Goal: Task Accomplishment & Management: Manage account settings

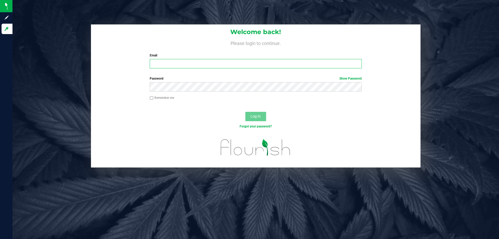
click at [173, 65] on input "Email" at bounding box center [256, 63] width 212 height 9
type input "[EMAIL_ADDRESS][DOMAIN_NAME]"
click at [245, 112] on button "Log In" at bounding box center [255, 116] width 21 height 9
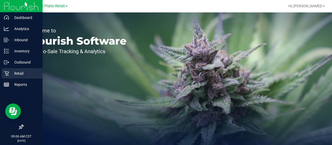
click at [10, 72] on p "Retail" at bounding box center [24, 73] width 31 height 6
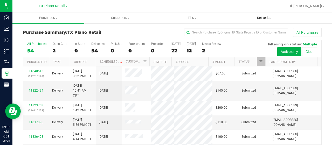
click at [269, 18] on span "Deliveries" at bounding box center [264, 18] width 28 height 5
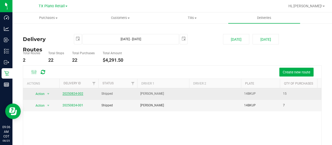
click at [71, 92] on link "20250824-002" at bounding box center [73, 94] width 21 height 4
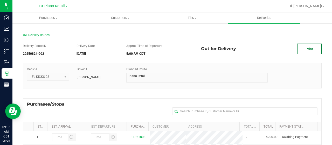
click at [307, 46] on link "Print" at bounding box center [310, 49] width 24 height 10
click at [49, 5] on span "TX Plano Retail" at bounding box center [52, 6] width 26 height 5
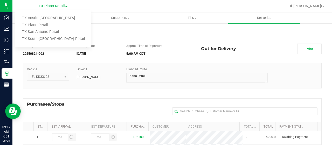
click at [49, 16] on link "TX Austin [GEOGRAPHIC_DATA]" at bounding box center [53, 18] width 76 height 7
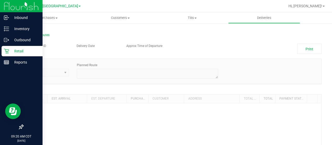
drag, startPoint x: 12, startPoint y: 51, endPoint x: 28, endPoint y: 48, distance: 16.4
click at [12, 51] on p "Retail" at bounding box center [24, 51] width 31 height 6
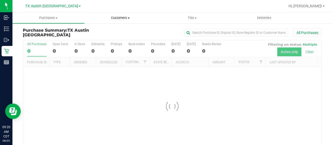
click at [124, 18] on span "Customers" at bounding box center [120, 18] width 71 height 5
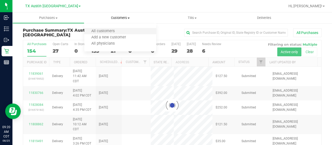
click at [123, 33] on li "All customers" at bounding box center [120, 31] width 72 height 6
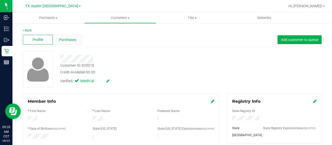
click at [69, 41] on span "Purchases" at bounding box center [67, 39] width 17 height 5
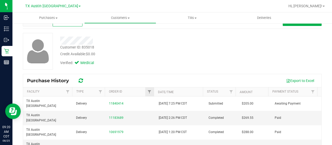
scroll to position [26, 0]
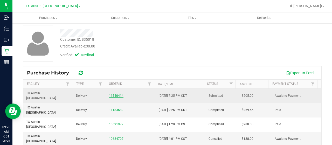
click at [110, 94] on link "11840414" at bounding box center [116, 96] width 15 height 4
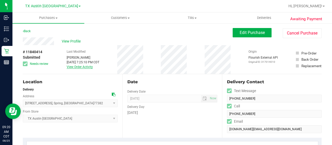
click at [85, 68] on link "View Order Activity" at bounding box center [80, 67] width 26 height 4
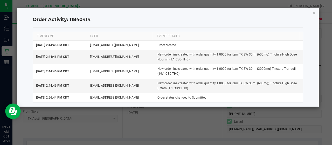
click at [314, 12] on icon "button" at bounding box center [315, 12] width 4 height 6
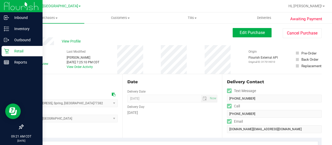
click at [3, 51] on div "Retail" at bounding box center [22, 51] width 41 height 10
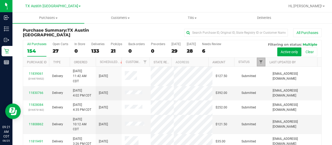
click at [259, 62] on span "Filter" at bounding box center [261, 62] width 4 height 4
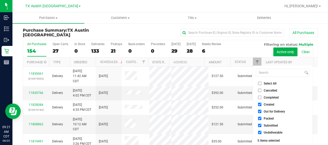
click at [276, 111] on span "Out for Delivery" at bounding box center [274, 111] width 21 height 3
click at [262, 111] on input "Out for Delivery" at bounding box center [259, 111] width 3 height 3
checkbox input "false"
click at [271, 119] on span "Packed" at bounding box center [269, 118] width 10 height 3
click at [262, 119] on input "Packed" at bounding box center [259, 118] width 3 height 3
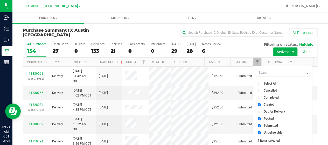
checkbox input "false"
click at [274, 124] on span "Submitted" at bounding box center [271, 125] width 14 height 3
click at [262, 124] on input "Submitted" at bounding box center [259, 125] width 3 height 3
checkbox input "false"
click at [272, 133] on span "Undeliverable" at bounding box center [273, 132] width 19 height 3
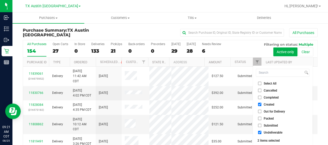
click at [262, 133] on input "Undeliverable" at bounding box center [259, 132] width 3 height 3
checkbox input "false"
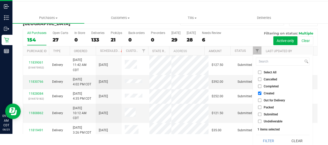
scroll to position [14, 0]
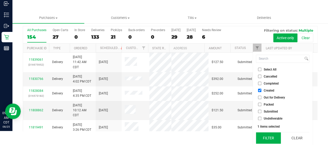
click at [273, 139] on button "Filter" at bounding box center [268, 137] width 25 height 11
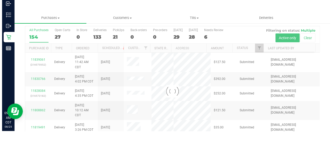
scroll to position [0, 0]
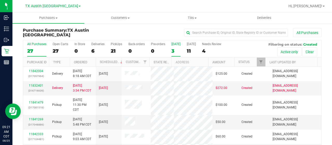
click at [173, 51] on div "3" at bounding box center [176, 51] width 9 height 6
click at [0, 0] on input "[DATE] 3" at bounding box center [0, 0] width 0 height 0
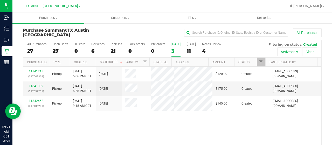
scroll to position [26, 0]
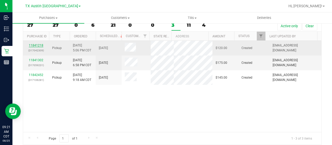
click at [39, 44] on link "11841218" at bounding box center [36, 46] width 15 height 4
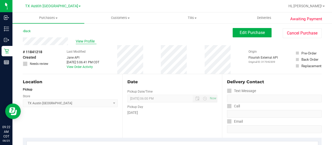
click at [86, 43] on span "View Profile" at bounding box center [86, 41] width 21 height 5
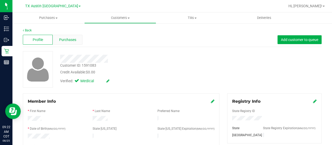
click at [71, 39] on span "Purchases" at bounding box center [67, 39] width 17 height 5
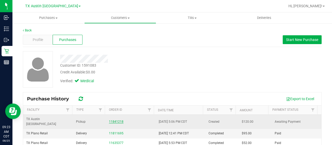
click at [117, 120] on link "11841218" at bounding box center [116, 122] width 15 height 4
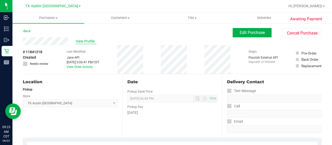
click at [89, 40] on span "View Profile" at bounding box center [86, 41] width 21 height 5
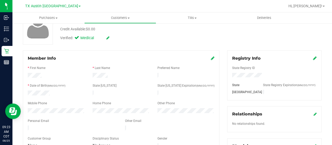
scroll to position [52, 0]
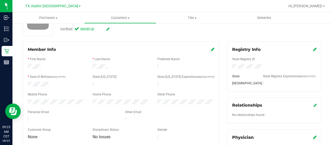
click at [28, 117] on div at bounding box center [72, 120] width 97 height 6
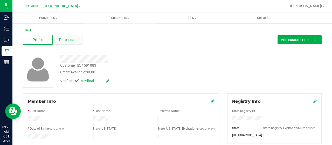
click at [74, 43] on div "Purchases" at bounding box center [68, 40] width 30 height 10
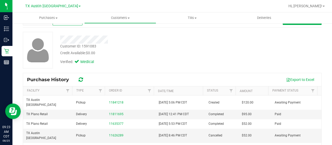
scroll to position [52, 0]
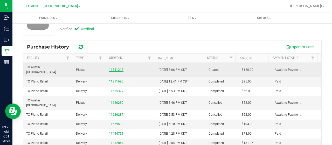
click at [115, 68] on link "11841218" at bounding box center [116, 70] width 15 height 4
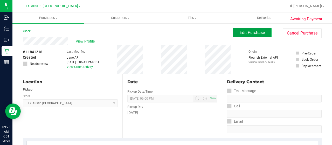
click at [245, 33] on span "Edit Purchase" at bounding box center [252, 32] width 25 height 5
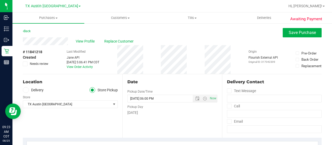
click at [34, 90] on label "Delivery" at bounding box center [33, 90] width 21 height 6
click at [0, 0] on input "Delivery" at bounding box center [0, 0] width 0 height 0
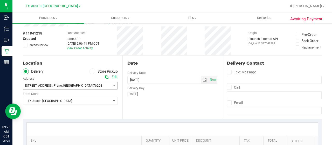
scroll to position [26, 0]
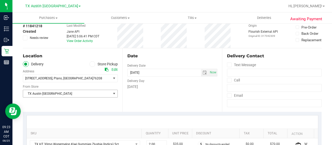
click at [46, 93] on span "TX Austin [GEOGRAPHIC_DATA]" at bounding box center [67, 93] width 88 height 7
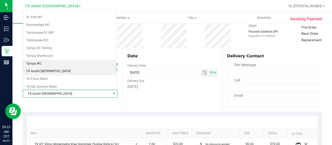
scroll to position [366, 0]
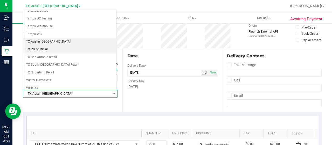
click at [51, 46] on li "TX Plano Retail" at bounding box center [69, 50] width 93 height 8
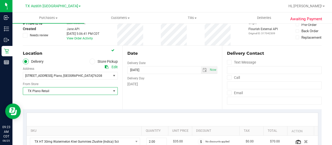
scroll to position [26, 0]
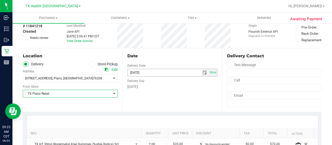
click at [203, 73] on span "select" at bounding box center [205, 73] width 4 height 4
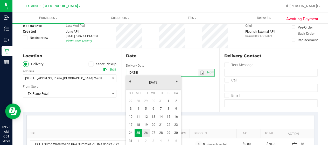
click at [146, 133] on link "26" at bounding box center [146, 133] width 8 height 8
type input "[DATE]"
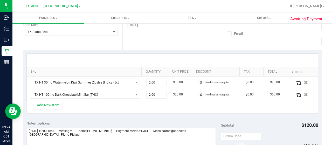
scroll to position [104, 0]
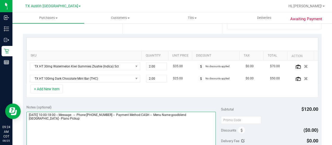
drag, startPoint x: 202, startPoint y: 113, endPoint x: 208, endPoint y: 119, distance: 8.4
click at [208, 119] on textarea at bounding box center [121, 137] width 190 height 50
click at [63, 121] on textarea at bounding box center [121, 137] width 190 height 50
paste textarea "Plano Pickup"
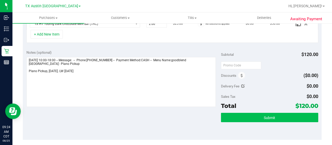
scroll to position [182, 0]
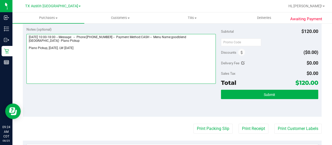
click at [27, 48] on textarea at bounding box center [121, 59] width 190 height 50
click at [160, 51] on textarea at bounding box center [121, 59] width 190 height 50
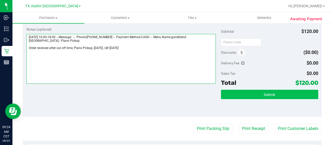
type textarea "[DATE] 10:00-18:00 -- Message: -- Phone:[PHONE_NUMBER] -- Payment Method:CASH -…"
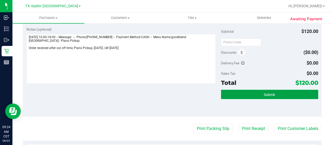
click at [256, 91] on button "Submit" at bounding box center [269, 94] width 97 height 9
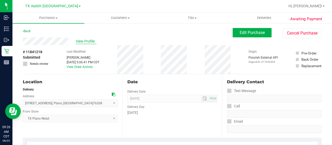
click at [83, 41] on span "View Profile" at bounding box center [86, 41] width 21 height 5
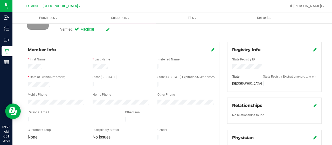
scroll to position [52, 0]
click at [27, 117] on div at bounding box center [72, 120] width 97 height 6
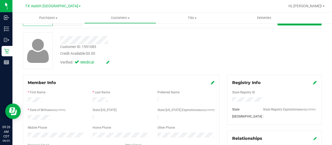
scroll to position [0, 0]
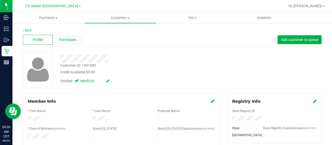
click at [74, 38] on span "Purchases" at bounding box center [67, 39] width 17 height 5
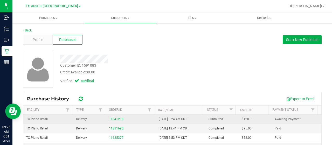
click at [117, 118] on link "11841218" at bounding box center [116, 119] width 15 height 4
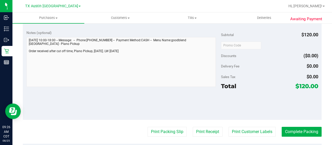
scroll to position [182, 0]
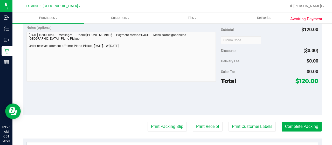
drag, startPoint x: 295, startPoint y: 79, endPoint x: 304, endPoint y: 80, distance: 9.1
click at [304, 80] on span "$120.00" at bounding box center [307, 80] width 23 height 7
copy span "120"
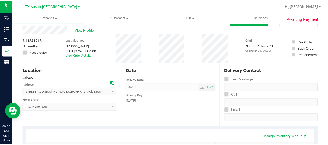
scroll to position [0, 0]
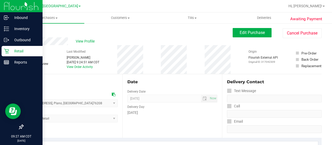
click at [9, 53] on icon at bounding box center [6, 51] width 5 height 5
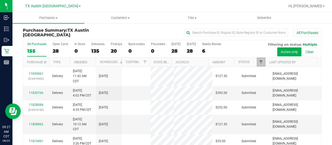
click at [259, 62] on span "Filter" at bounding box center [261, 62] width 4 height 4
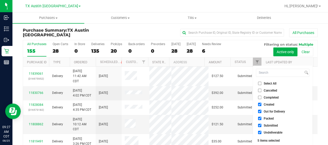
click at [272, 113] on span "Out for Delivery" at bounding box center [274, 111] width 21 height 3
click at [262, 113] on input "Out for Delivery" at bounding box center [259, 111] width 3 height 3
checkbox input "false"
click at [270, 119] on span "Packed" at bounding box center [269, 118] width 10 height 3
click at [262, 119] on input "Packed" at bounding box center [259, 118] width 3 height 3
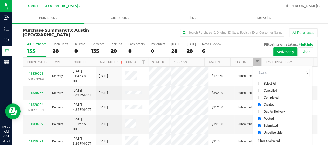
checkbox input "false"
click at [270, 125] on span "Submitted" at bounding box center [271, 125] width 14 height 3
click at [262, 125] on input "Submitted" at bounding box center [259, 125] width 3 height 3
checkbox input "false"
click at [268, 133] on span "Undeliverable" at bounding box center [273, 132] width 19 height 3
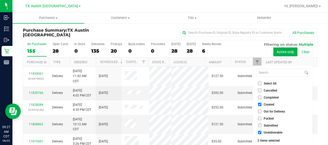
click at [262, 133] on input "Undeliverable" at bounding box center [259, 132] width 3 height 3
checkbox input "false"
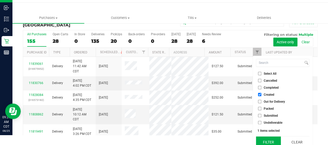
scroll to position [14, 0]
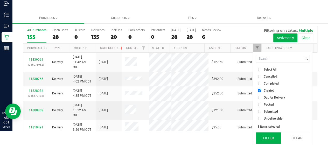
click at [267, 137] on button "Filter" at bounding box center [268, 137] width 25 height 11
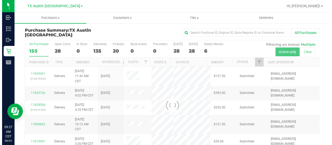
scroll to position [0, 0]
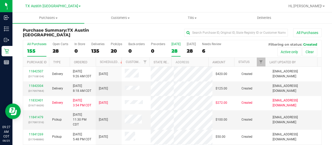
click at [175, 51] on div "28" at bounding box center [176, 51] width 9 height 6
click at [0, 0] on input "[DATE] 28" at bounding box center [0, 0] width 0 height 0
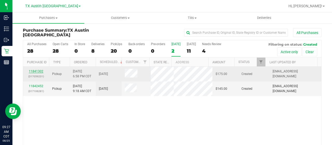
click at [36, 70] on link "11841302" at bounding box center [36, 72] width 15 height 4
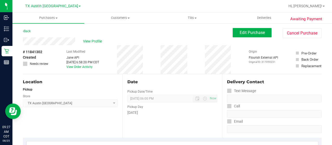
click at [65, 30] on div "Back Edit Purchase Cancel Purchase" at bounding box center [172, 32] width 299 height 9
click at [241, 31] on span "Edit Purchase" at bounding box center [252, 32] width 25 height 5
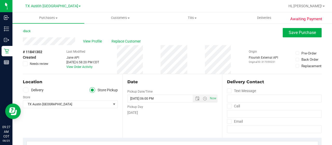
click at [41, 90] on label "Delivery" at bounding box center [33, 90] width 21 height 6
click at [0, 0] on input "Delivery" at bounding box center [0, 0] width 0 height 0
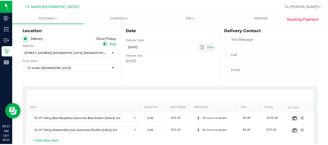
scroll to position [52, 0]
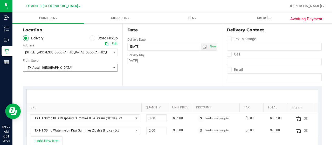
click at [54, 69] on span "TX Austin [GEOGRAPHIC_DATA]" at bounding box center [67, 67] width 88 height 7
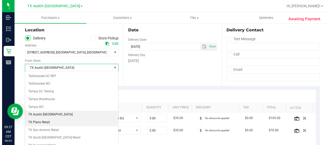
scroll to position [366, 0]
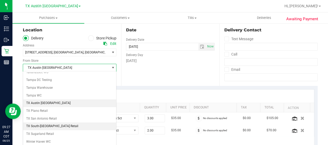
click at [44, 123] on li "TX South-[GEOGRAPHIC_DATA] Retail" at bounding box center [69, 127] width 93 height 8
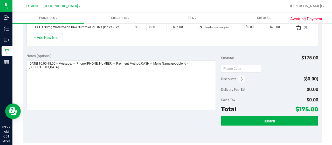
scroll to position [147, 0]
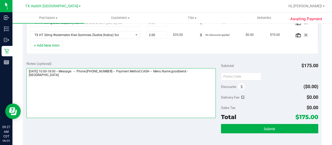
drag, startPoint x: 198, startPoint y: 70, endPoint x: 203, endPoint y: 78, distance: 8.9
click at [203, 78] on textarea at bounding box center [121, 93] width 190 height 50
click at [50, 81] on textarea at bounding box center [121, 93] width 190 height 50
paste textarea "South Austin"
drag, startPoint x: 27, startPoint y: 70, endPoint x: 57, endPoint y: 69, distance: 29.6
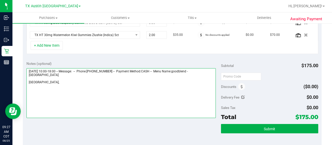
click at [57, 69] on textarea at bounding box center [121, 93] width 190 height 50
click at [66, 82] on textarea at bounding box center [121, 93] width 190 height 50
paste textarea "[DATE]"
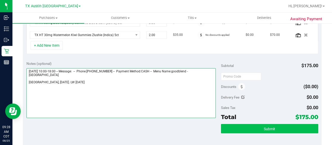
type textarea "[DATE] 10:00-18:00 -- Message: -- Phone:[PHONE_NUMBER] -- Payment Method:CASH -…"
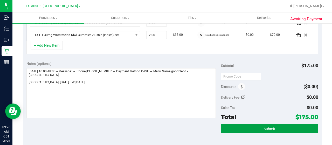
click at [238, 125] on button "Submit" at bounding box center [269, 128] width 97 height 9
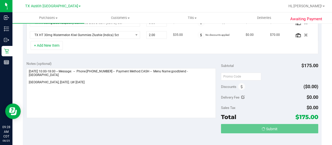
scroll to position [149, 0]
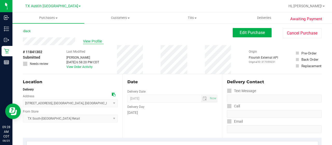
click at [99, 40] on span "View Profile" at bounding box center [93, 41] width 21 height 5
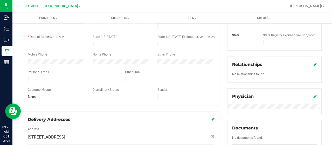
scroll to position [104, 0]
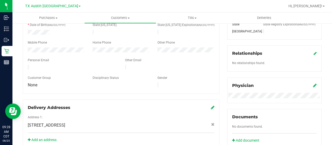
drag, startPoint x: 77, startPoint y: 65, endPoint x: 25, endPoint y: 65, distance: 51.2
click at [25, 65] on div at bounding box center [72, 68] width 97 height 6
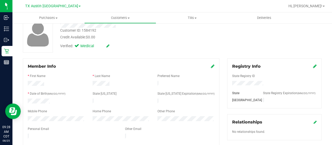
scroll to position [0, 0]
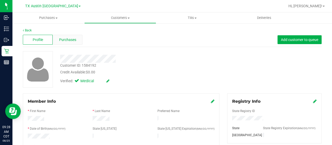
click at [74, 42] on span "Purchases" at bounding box center [67, 39] width 17 height 5
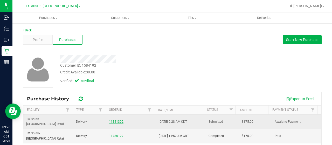
click at [117, 120] on link "11841302" at bounding box center [116, 122] width 15 height 4
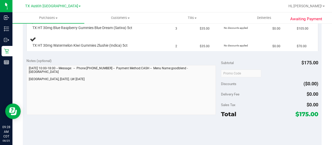
scroll to position [130, 0]
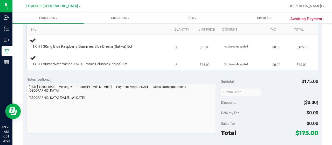
click at [24, 97] on div "Notes (optional) Subtotal $175.00 Discounts ($0.00) Delivery Fee $0.00 Sales Ta…" at bounding box center [172, 119] width 299 height 93
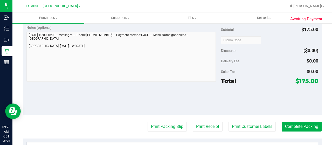
drag, startPoint x: 296, startPoint y: 80, endPoint x: 305, endPoint y: 81, distance: 9.4
click at [305, 80] on span "$175.00" at bounding box center [307, 80] width 23 height 7
copy span "175"
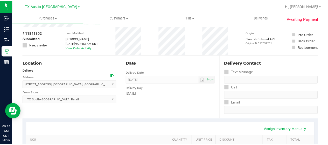
scroll to position [0, 0]
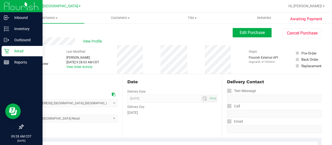
click at [7, 51] on icon at bounding box center [6, 51] width 5 height 5
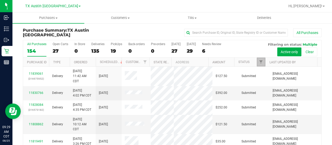
click at [260, 63] on link "Filter" at bounding box center [261, 62] width 9 height 9
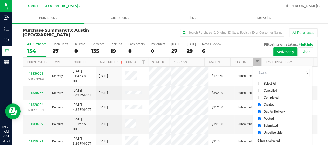
click at [281, 111] on span "Out for Delivery" at bounding box center [274, 111] width 21 height 3
click at [262, 111] on input "Out for Delivery" at bounding box center [259, 111] width 3 height 3
checkbox input "false"
click at [270, 119] on span "Packed" at bounding box center [269, 118] width 10 height 3
click at [262, 119] on input "Packed" at bounding box center [259, 118] width 3 height 3
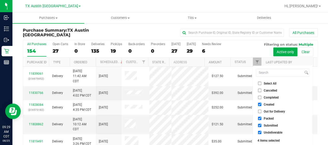
checkbox input "false"
click at [271, 124] on span "Submitted" at bounding box center [271, 125] width 14 height 3
click at [262, 124] on input "Submitted" at bounding box center [259, 125] width 3 height 3
checkbox input "false"
click at [271, 131] on span "Undeliverable" at bounding box center [273, 132] width 19 height 3
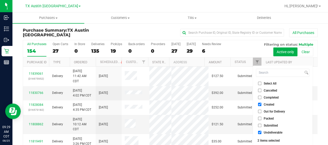
click at [262, 131] on input "Undeliverable" at bounding box center [259, 132] width 3 height 3
checkbox input "false"
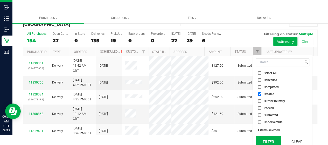
scroll to position [14, 0]
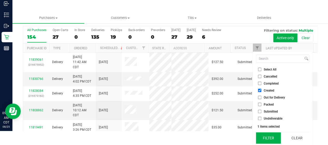
click at [266, 138] on button "Filter" at bounding box center [268, 137] width 25 height 11
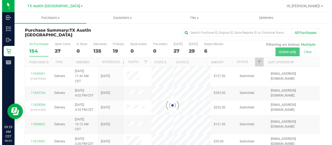
scroll to position [0, 0]
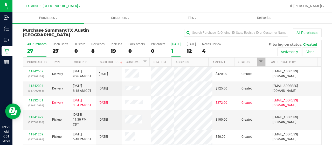
click at [175, 51] on div "1" at bounding box center [176, 51] width 9 height 6
click at [0, 0] on input "[DATE] 1" at bounding box center [0, 0] width 0 height 0
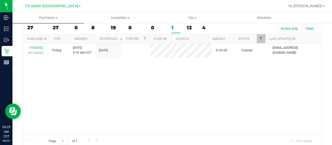
scroll to position [26, 0]
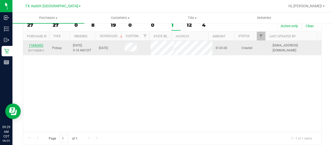
click at [40, 44] on link "11842452" at bounding box center [36, 46] width 15 height 4
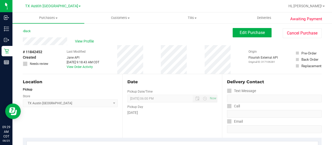
drag, startPoint x: 53, startPoint y: 29, endPoint x: 62, endPoint y: 35, distance: 10.3
click at [53, 29] on div "Back Edit Purchase Cancel Purchase" at bounding box center [172, 32] width 299 height 9
click at [24, 39] on div "View Profile" at bounding box center [128, 41] width 210 height 8
click at [262, 33] on button "Edit Purchase" at bounding box center [252, 32] width 39 height 9
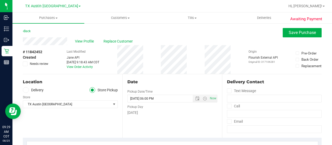
click at [33, 92] on label "Delivery" at bounding box center [33, 90] width 21 height 6
click at [0, 0] on input "Delivery" at bounding box center [0, 0] width 0 height 0
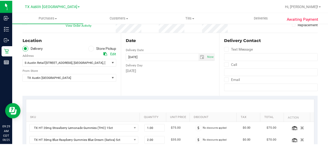
scroll to position [52, 0]
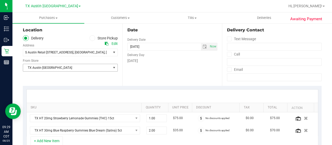
click at [57, 68] on span "TX Austin [GEOGRAPHIC_DATA]" at bounding box center [67, 67] width 88 height 7
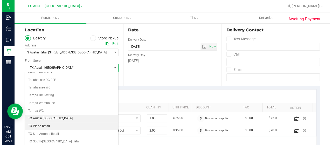
scroll to position [366, 0]
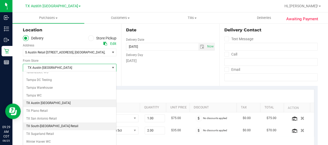
click at [48, 123] on li "TX South-[GEOGRAPHIC_DATA] Retail" at bounding box center [69, 127] width 93 height 8
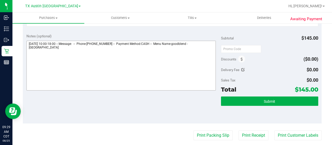
scroll to position [182, 0]
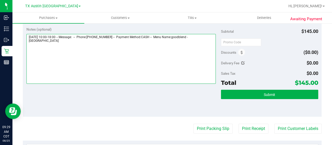
drag, startPoint x: 198, startPoint y: 35, endPoint x: 208, endPoint y: 41, distance: 11.3
click at [208, 41] on textarea at bounding box center [121, 59] width 190 height 50
click at [55, 47] on textarea at bounding box center [121, 59] width 190 height 50
paste textarea "South Austin"
drag, startPoint x: 28, startPoint y: 35, endPoint x: 56, endPoint y: 35, distance: 28.3
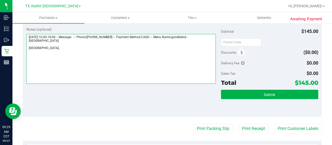
click at [56, 35] on textarea at bounding box center [121, 59] width 190 height 50
click at [65, 49] on textarea at bounding box center [121, 59] width 190 height 50
paste textarea "[DATE]"
type textarea "[DATE] 10:00-18:00 -- Message: -- Phone:[PHONE_NUMBER] -- Payment Method:CASH -…"
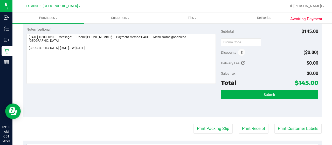
click at [150, 94] on div "Notes (optional) Subtotal $145.00 Discounts ($0.00) Delivery Fee $0.00 Sales Ta…" at bounding box center [172, 69] width 299 height 93
click at [279, 92] on button "Submit" at bounding box center [269, 94] width 97 height 9
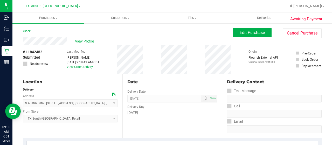
click at [82, 40] on span "View Profile" at bounding box center [85, 41] width 21 height 5
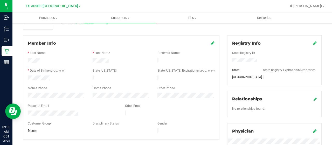
scroll to position [78, 0]
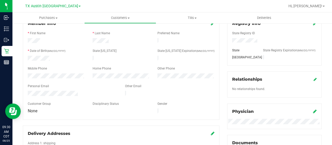
drag, startPoint x: 79, startPoint y: 91, endPoint x: 26, endPoint y: 91, distance: 53.0
click at [26, 91] on div at bounding box center [72, 94] width 97 height 6
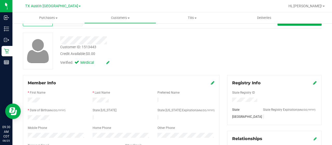
scroll to position [0, 0]
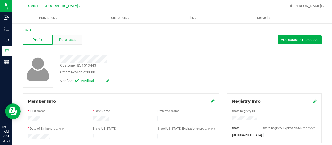
click at [70, 41] on span "Purchases" at bounding box center [67, 39] width 17 height 5
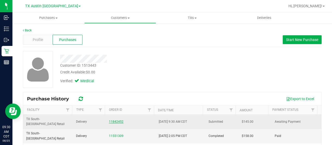
click at [111, 120] on link "11842452" at bounding box center [116, 122] width 15 height 4
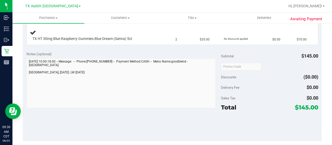
scroll to position [156, 0]
drag, startPoint x: 295, startPoint y: 107, endPoint x: 304, endPoint y: 106, distance: 9.4
click at [304, 106] on span "$145.00" at bounding box center [306, 106] width 23 height 7
copy span "145"
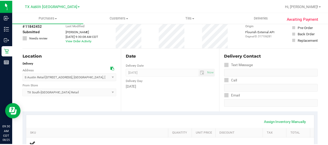
scroll to position [0, 0]
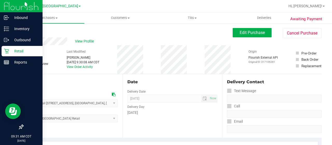
click at [10, 50] on p "Retail" at bounding box center [24, 51] width 31 height 6
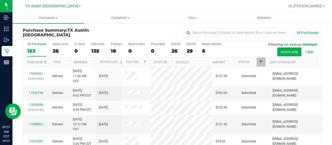
click at [259, 63] on span "Filter" at bounding box center [261, 62] width 4 height 4
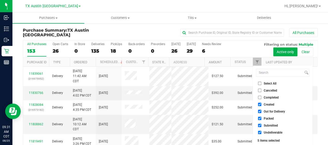
click at [279, 111] on span "Out for Delivery" at bounding box center [274, 111] width 21 height 3
click at [262, 111] on input "Out for Delivery" at bounding box center [259, 111] width 3 height 3
checkbox input "false"
click at [271, 118] on span "Packed" at bounding box center [269, 118] width 10 height 3
click at [262, 118] on input "Packed" at bounding box center [259, 118] width 3 height 3
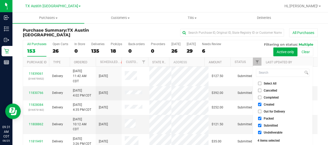
checkbox input "false"
click at [268, 126] on span "Submitted" at bounding box center [271, 125] width 14 height 3
click at [262, 126] on input "Submitted" at bounding box center [259, 125] width 3 height 3
checkbox input "false"
click at [267, 132] on span "Undeliverable" at bounding box center [273, 132] width 19 height 3
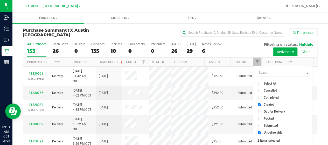
click at [262, 132] on input "Undeliverable" at bounding box center [259, 132] width 3 height 3
checkbox input "false"
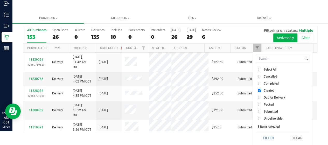
click at [266, 134] on button "Filter" at bounding box center [268, 137] width 25 height 11
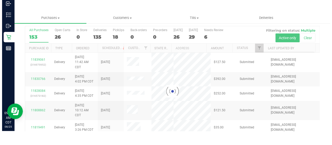
scroll to position [0, 0]
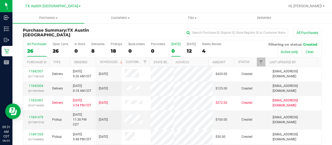
click at [176, 51] on div "0" at bounding box center [176, 51] width 9 height 6
click at [0, 0] on input "[DATE] 0" at bounding box center [0, 0] width 0 height 0
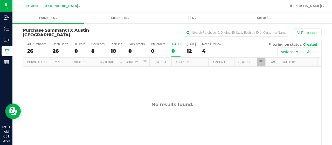
click at [62, 9] on div "[GEOGRAPHIC_DATA] [GEOGRAPHIC_DATA] [GEOGRAPHIC_DATA] [GEOGRAPHIC_DATA] [GEOGRA…" at bounding box center [53, 6] width 56 height 6
click at [60, 7] on span "TX Austin [GEOGRAPHIC_DATA]" at bounding box center [51, 6] width 53 height 5
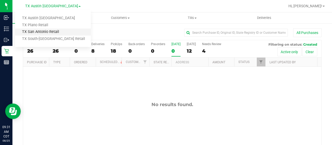
click at [51, 31] on link "TX San Antonio Retail" at bounding box center [53, 32] width 76 height 7
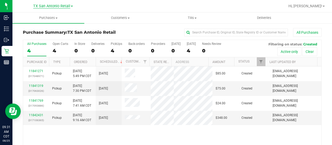
click at [66, 7] on span "TX San Antonio Retail" at bounding box center [51, 6] width 37 height 5
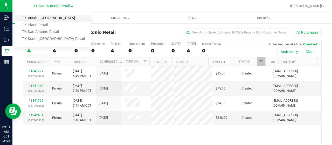
click at [63, 16] on link "TX Austin [GEOGRAPHIC_DATA]" at bounding box center [53, 18] width 76 height 7
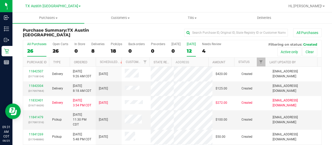
click at [189, 51] on div "12" at bounding box center [191, 51] width 9 height 6
click at [0, 0] on input "[DATE] 12" at bounding box center [0, 0] width 0 height 0
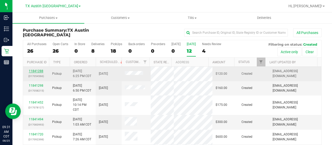
click at [33, 72] on link "11841288" at bounding box center [36, 71] width 15 height 4
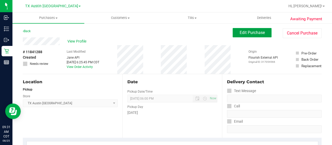
click at [246, 33] on span "Edit Purchase" at bounding box center [252, 32] width 25 height 5
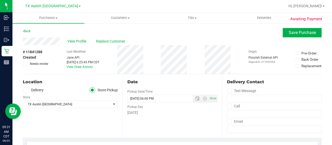
click at [37, 91] on label "Delivery" at bounding box center [33, 90] width 21 height 6
click at [0, 0] on input "Delivery" at bounding box center [0, 0] width 0 height 0
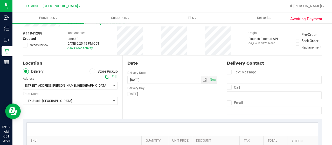
scroll to position [26, 0]
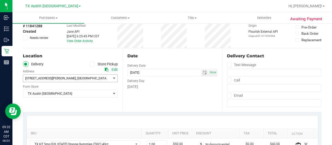
click at [76, 79] on span ", [GEOGRAPHIC_DATA]" at bounding box center [91, 79] width 31 height 4
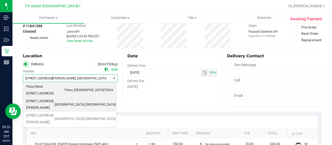
click at [52, 89] on span "Plano Retail [STREET_ADDRESS]" at bounding box center [44, 90] width 37 height 13
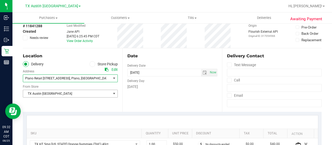
click at [49, 93] on span "TX Austin [GEOGRAPHIC_DATA]" at bounding box center [67, 93] width 88 height 7
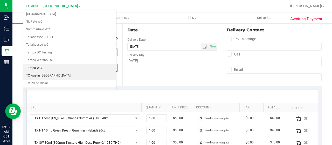
scroll to position [340, 0]
click at [48, 72] on li "TX Plano Retail" at bounding box center [69, 76] width 93 height 8
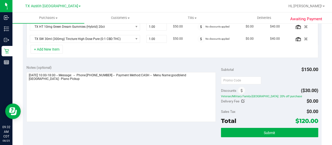
scroll to position [147, 0]
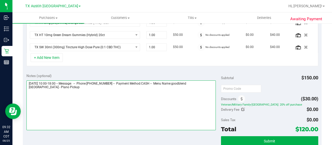
drag, startPoint x: 48, startPoint y: 86, endPoint x: 27, endPoint y: 85, distance: 20.8
click at [27, 85] on textarea at bounding box center [121, 105] width 190 height 50
click at [72, 89] on textarea at bounding box center [121, 105] width 190 height 50
paste textarea "Plano Pickup"
drag, startPoint x: 30, startPoint y: 81, endPoint x: 58, endPoint y: 82, distance: 27.8
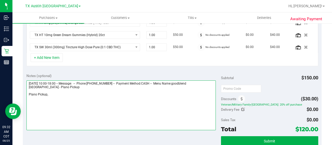
click at [58, 82] on textarea at bounding box center [121, 105] width 190 height 50
click at [75, 94] on textarea at bounding box center [121, 105] width 190 height 50
paste textarea "[DATE]"
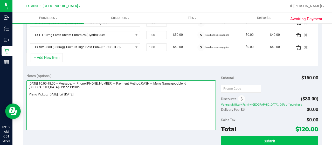
type textarea "[DATE] 10:00-18:00 -- Message: -- Phone:[PHONE_NUMBER] -- Payment Method:CASH -…"
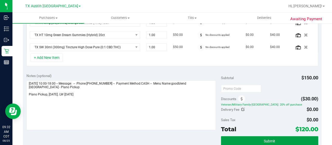
click at [271, 136] on button "Submit" at bounding box center [269, 140] width 97 height 9
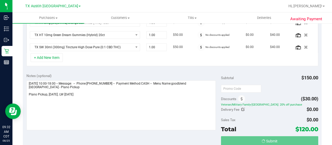
scroll to position [149, 0]
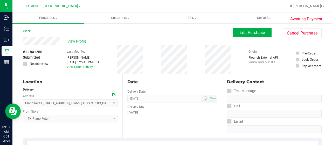
click at [23, 42] on div "View Profile" at bounding box center [128, 41] width 210 height 8
click at [82, 43] on span "View Profile" at bounding box center [78, 41] width 21 height 5
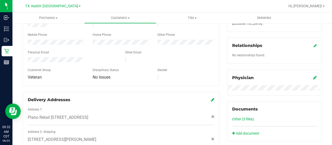
scroll to position [130, 0]
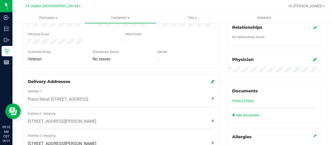
drag, startPoint x: 86, startPoint y: 39, endPoint x: 26, endPoint y: 39, distance: 59.7
click at [26, 39] on div at bounding box center [72, 42] width 97 height 6
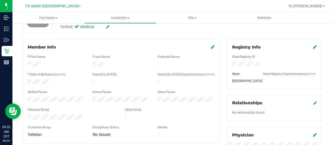
scroll to position [0, 0]
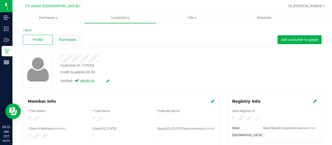
click at [70, 37] on div "Purchases" at bounding box center [68, 40] width 30 height 10
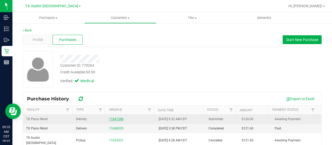
click at [111, 118] on link "11841288" at bounding box center [116, 119] width 15 height 4
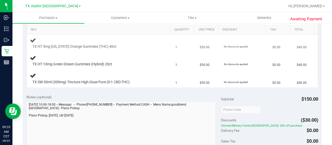
scroll to position [208, 0]
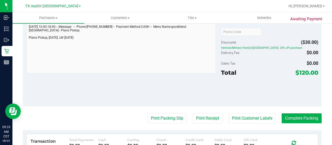
drag, startPoint x: 295, startPoint y: 71, endPoint x: 304, endPoint y: 72, distance: 8.6
click at [304, 72] on span "$120.00" at bounding box center [307, 72] width 23 height 7
copy span "120"
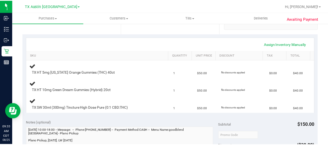
scroll to position [0, 0]
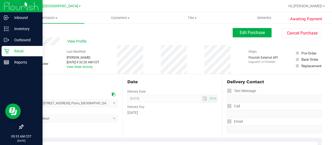
click at [5, 52] on icon at bounding box center [6, 51] width 5 height 5
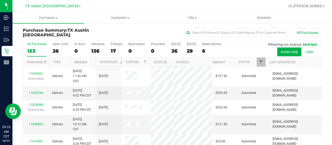
click at [259, 63] on span "Filter" at bounding box center [261, 62] width 4 height 4
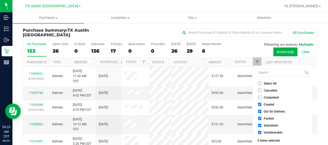
drag, startPoint x: 274, startPoint y: 109, endPoint x: 273, endPoint y: 111, distance: 2.6
click at [274, 109] on li "Out for Delivery" at bounding box center [282, 111] width 53 height 5
click at [273, 112] on span "Out for Delivery" at bounding box center [274, 111] width 21 height 3
click at [262, 112] on input "Out for Delivery" at bounding box center [259, 111] width 3 height 3
checkbox input "false"
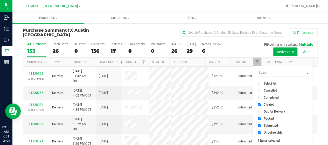
click at [270, 119] on span "Packed" at bounding box center [269, 118] width 10 height 3
click at [262, 119] on input "Packed" at bounding box center [259, 118] width 3 height 3
checkbox input "false"
click at [267, 125] on span "Submitted" at bounding box center [271, 125] width 14 height 3
click at [262, 125] on input "Submitted" at bounding box center [259, 125] width 3 height 3
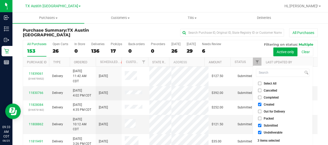
checkbox input "false"
click at [266, 133] on span "Undeliverable" at bounding box center [273, 132] width 19 height 3
click at [262, 133] on input "Undeliverable" at bounding box center [259, 132] width 3 height 3
checkbox input "false"
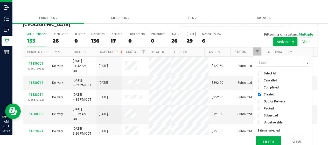
scroll to position [14, 0]
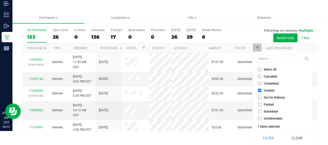
drag, startPoint x: 265, startPoint y: 137, endPoint x: 260, endPoint y: 128, distance: 10.7
click at [265, 137] on button "Filter" at bounding box center [268, 137] width 25 height 11
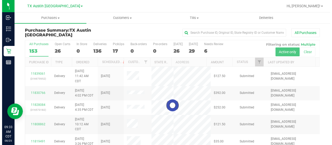
scroll to position [0, 0]
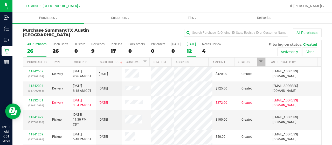
click at [189, 50] on div "12" at bounding box center [191, 51] width 9 height 6
click at [0, 0] on input "[DATE] 12" at bounding box center [0, 0] width 0 height 0
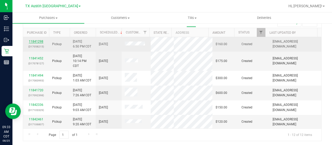
click at [40, 40] on link "11841298" at bounding box center [36, 42] width 15 height 4
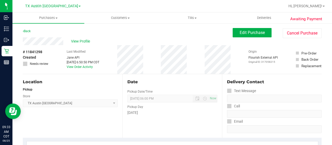
click at [64, 43] on div "View Profile" at bounding box center [128, 41] width 210 height 8
click at [64, 31] on div "Back Edit Purchase Cancel Purchase" at bounding box center [172, 32] width 299 height 9
drag, startPoint x: 64, startPoint y: 41, endPoint x: 21, endPoint y: 41, distance: 42.3
click at [250, 34] on span "Edit Purchase" at bounding box center [252, 32] width 25 height 5
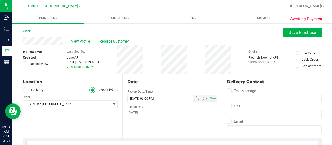
click at [32, 88] on label "Delivery" at bounding box center [33, 90] width 21 height 6
click at [0, 0] on input "Delivery" at bounding box center [0, 0] width 0 height 0
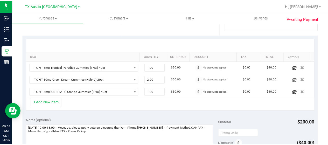
scroll to position [52, 0]
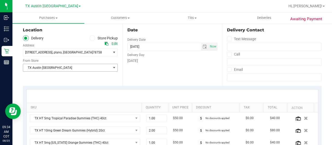
click at [61, 68] on span "TX Austin [GEOGRAPHIC_DATA]" at bounding box center [67, 67] width 88 height 7
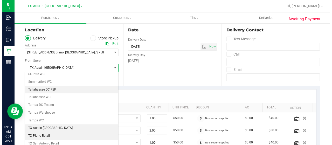
scroll to position [366, 0]
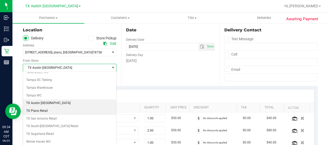
click at [50, 107] on li "TX Plano Retail" at bounding box center [69, 111] width 93 height 8
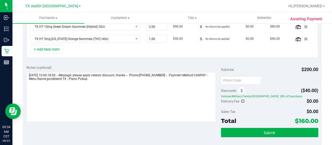
scroll to position [147, 0]
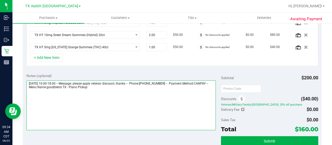
click at [135, 91] on textarea at bounding box center [121, 105] width 190 height 50
drag, startPoint x: 124, startPoint y: 89, endPoint x: 96, endPoint y: 86, distance: 28.1
click at [96, 86] on textarea at bounding box center [121, 105] width 190 height 50
click at [116, 87] on textarea at bounding box center [121, 105] width 190 height 50
click at [116, 97] on textarea at bounding box center [121, 105] width 190 height 50
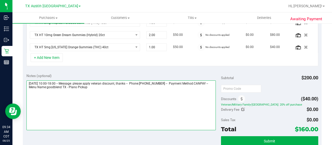
paste textarea "Plano Pickup"
drag, startPoint x: 28, startPoint y: 81, endPoint x: 57, endPoint y: 81, distance: 29.6
click at [57, 81] on textarea at bounding box center [121, 105] width 190 height 50
click at [82, 97] on textarea at bounding box center [121, 105] width 190 height 50
paste textarea "[DATE]"
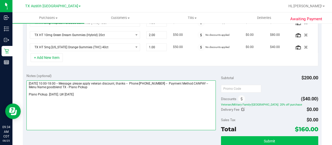
type textarea "[DATE] 10:00-18:00 -- Message: please apply veteran discount, thanks -- Phone:[…"
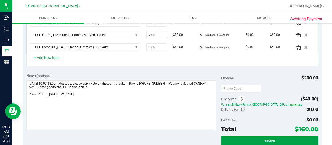
click at [260, 138] on button "Submit" at bounding box center [269, 140] width 97 height 9
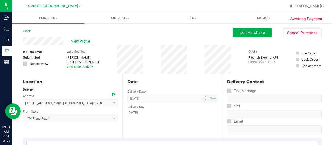
click at [80, 41] on span "View Profile" at bounding box center [81, 41] width 21 height 5
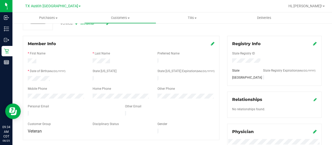
scroll to position [78, 0]
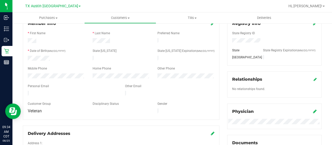
drag, startPoint x: 82, startPoint y: 92, endPoint x: 27, endPoint y: 91, distance: 54.8
click at [27, 91] on div at bounding box center [72, 94] width 97 height 6
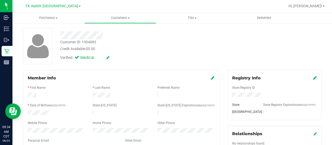
scroll to position [0, 0]
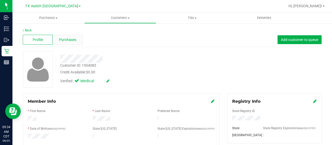
click at [71, 40] on span "Purchases" at bounding box center [67, 39] width 17 height 5
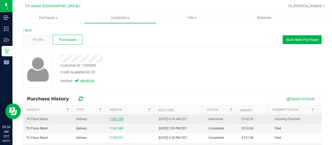
click at [119, 118] on link "11841298" at bounding box center [116, 119] width 15 height 4
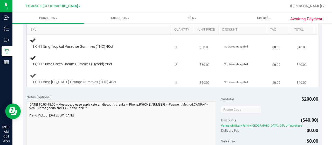
scroll to position [208, 0]
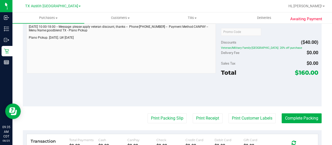
drag, startPoint x: 295, startPoint y: 71, endPoint x: 304, endPoint y: 72, distance: 9.6
click at [304, 72] on span "$160.00" at bounding box center [306, 72] width 23 height 7
copy span "160"
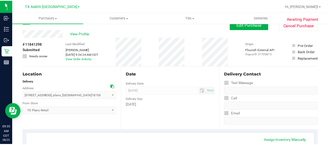
scroll to position [0, 0]
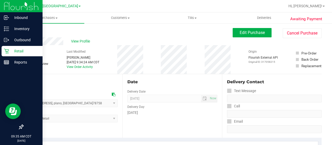
click at [10, 50] on p "Retail" at bounding box center [24, 51] width 31 height 6
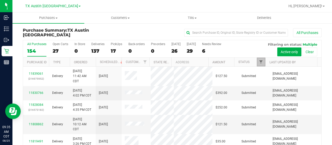
click at [259, 60] on span "Filter" at bounding box center [261, 62] width 4 height 4
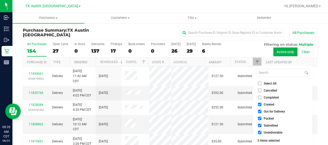
click at [281, 111] on span "Out for Delivery" at bounding box center [274, 111] width 21 height 3
click at [262, 111] on input "Out for Delivery" at bounding box center [259, 111] width 3 height 3
checkbox input "false"
click at [272, 118] on span "Packed" at bounding box center [269, 118] width 10 height 3
click at [262, 118] on input "Packed" at bounding box center [259, 118] width 3 height 3
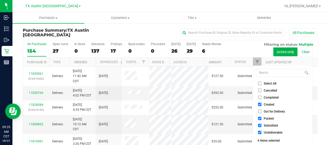
checkbox input "false"
click at [272, 125] on span "Submitted" at bounding box center [271, 125] width 14 height 3
click at [262, 125] on input "Submitted" at bounding box center [259, 125] width 3 height 3
checkbox input "false"
click at [271, 132] on span "Undeliverable" at bounding box center [273, 132] width 19 height 3
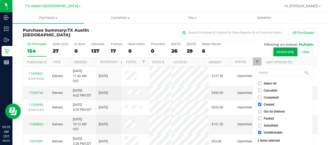
click at [262, 132] on input "Undeliverable" at bounding box center [259, 132] width 3 height 3
checkbox input "false"
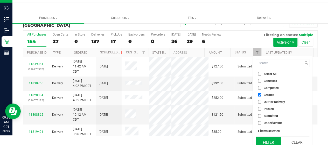
scroll to position [14, 0]
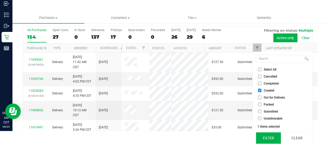
drag, startPoint x: 268, startPoint y: 136, endPoint x: 254, endPoint y: 125, distance: 17.5
click at [268, 136] on button "Filter" at bounding box center [268, 137] width 25 height 11
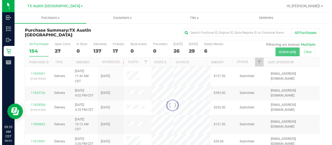
scroll to position [0, 0]
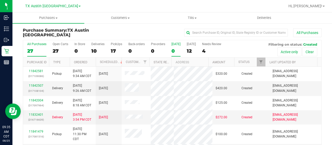
click at [175, 52] on div "0" at bounding box center [176, 51] width 9 height 6
click at [0, 0] on input "[DATE] 0" at bounding box center [0, 0] width 0 height 0
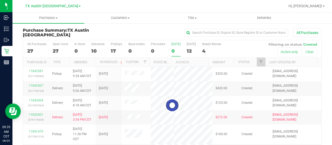
click at [186, 50] on div at bounding box center [172, 105] width 299 height 130
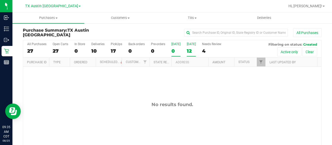
click at [189, 51] on div "12" at bounding box center [191, 51] width 9 height 6
click at [0, 0] on input "[DATE] 12" at bounding box center [0, 0] width 0 height 0
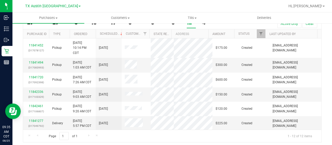
scroll to position [30, 0]
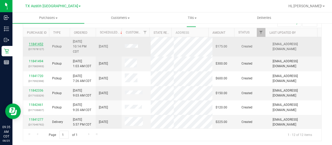
click at [33, 42] on link "11841452" at bounding box center [36, 44] width 15 height 4
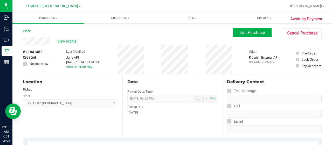
drag, startPoint x: 46, startPoint y: 31, endPoint x: 47, endPoint y: 35, distance: 3.4
click at [46, 31] on div "Back Edit Purchase Cancel Purchase" at bounding box center [172, 32] width 299 height 9
drag, startPoint x: 50, startPoint y: 42, endPoint x: 22, endPoint y: 41, distance: 27.5
click at [240, 33] on span "Edit Purchase" at bounding box center [252, 32] width 25 height 5
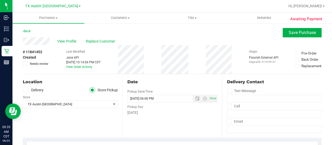
click at [40, 91] on label "Delivery" at bounding box center [33, 90] width 21 height 6
click at [0, 0] on input "Delivery" at bounding box center [0, 0] width 0 height 0
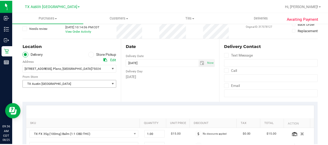
scroll to position [52, 0]
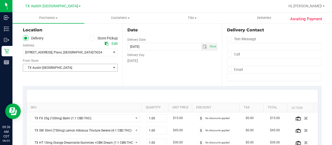
click at [49, 69] on span "TX Austin [GEOGRAPHIC_DATA]" at bounding box center [67, 67] width 88 height 7
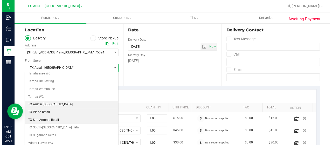
scroll to position [366, 0]
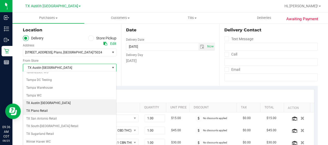
click at [45, 107] on li "TX Plano Retail" at bounding box center [69, 111] width 93 height 8
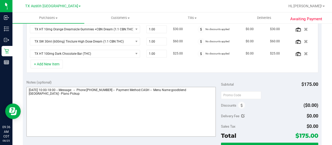
scroll to position [173, 0]
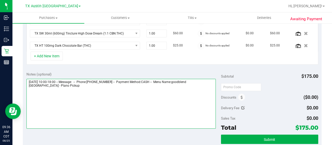
drag, startPoint x: 51, startPoint y: 85, endPoint x: 27, endPoint y: 85, distance: 24.1
click at [27, 85] on textarea at bounding box center [121, 104] width 190 height 50
click at [70, 86] on textarea at bounding box center [121, 104] width 190 height 50
paste textarea "Plano Pickup"
drag, startPoint x: 28, startPoint y: 79, endPoint x: 57, endPoint y: 79, distance: 29.3
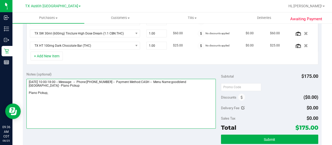
click at [57, 79] on textarea at bounding box center [121, 104] width 190 height 50
click at [71, 91] on textarea at bounding box center [121, 104] width 190 height 50
paste textarea "[DATE]"
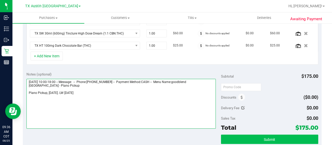
type textarea "[DATE] 10:00-18:00 -- Message: -- Phone:[PHONE_NUMBER] -- Payment Method:CASH -…"
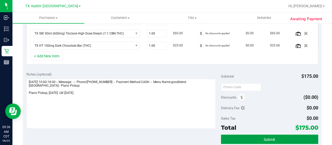
click at [251, 136] on button "Submit" at bounding box center [269, 139] width 97 height 9
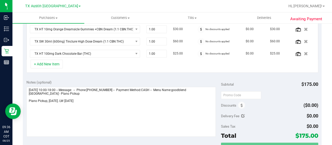
scroll to position [157, 0]
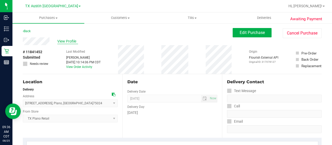
click at [66, 41] on span "View Profile" at bounding box center [67, 41] width 21 height 5
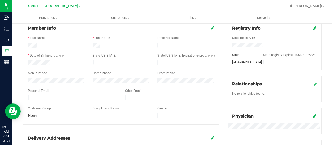
scroll to position [78, 0]
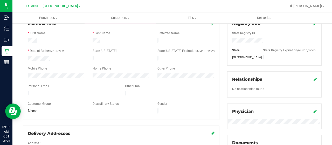
drag, startPoint x: 85, startPoint y: 91, endPoint x: 26, endPoint y: 91, distance: 58.7
click at [26, 91] on div at bounding box center [72, 94] width 97 height 6
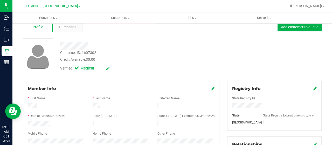
scroll to position [0, 0]
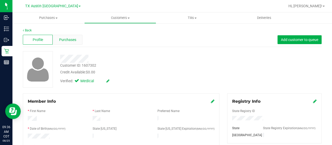
click at [70, 37] on span "Purchases" at bounding box center [67, 39] width 17 height 5
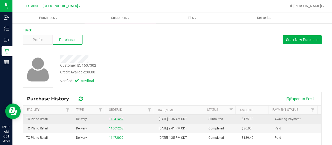
click at [118, 118] on link "11841452" at bounding box center [116, 119] width 15 height 4
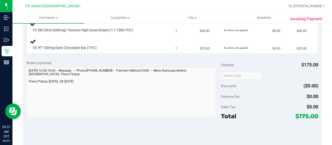
scroll to position [208, 0]
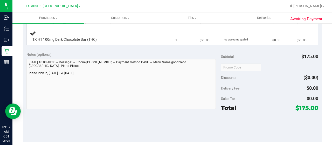
drag, startPoint x: 295, startPoint y: 112, endPoint x: 304, endPoint y: 111, distance: 8.9
click at [304, 111] on span "$175.00" at bounding box center [307, 107] width 23 height 7
copy span "175"
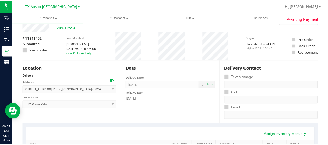
scroll to position [0, 0]
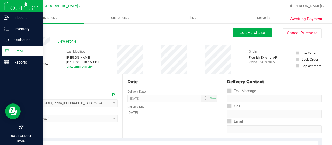
click at [8, 53] on icon at bounding box center [6, 51] width 5 height 5
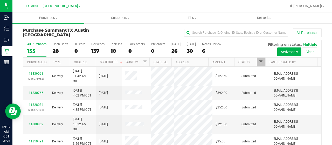
click at [259, 61] on span "Filter" at bounding box center [261, 62] width 4 height 4
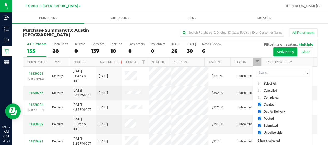
click at [272, 113] on li "Out for Delivery" at bounding box center [282, 111] width 53 height 5
drag, startPoint x: 270, startPoint y: 119, endPoint x: 270, endPoint y: 113, distance: 6.0
click at [270, 119] on span "Packed" at bounding box center [269, 118] width 10 height 3
click at [262, 119] on input "Packed" at bounding box center [259, 118] width 3 height 3
checkbox input "false"
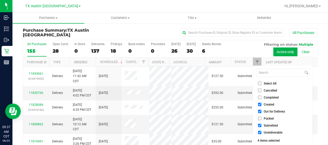
click at [269, 110] on span "Out for Delivery" at bounding box center [274, 111] width 21 height 3
click at [262, 110] on input "Out for Delivery" at bounding box center [259, 111] width 3 height 3
checkbox input "false"
click at [269, 124] on span "Submitted" at bounding box center [271, 125] width 14 height 3
click at [262, 124] on input "Submitted" at bounding box center [259, 125] width 3 height 3
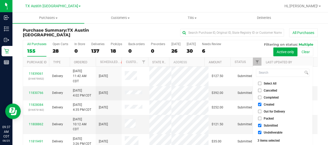
checkbox input "false"
click at [266, 131] on span "Undeliverable" at bounding box center [273, 132] width 19 height 3
click at [262, 131] on input "Undeliverable" at bounding box center [259, 132] width 3 height 3
checkbox input "false"
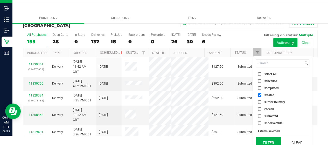
scroll to position [14, 0]
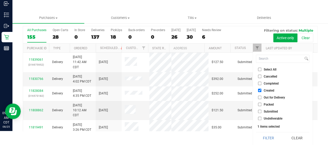
click at [265, 139] on button "Filter" at bounding box center [268, 137] width 25 height 11
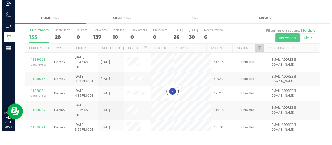
scroll to position [0, 0]
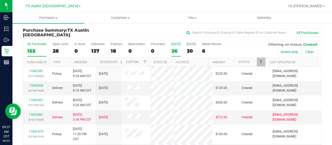
click at [174, 51] on div "26" at bounding box center [176, 51] width 9 height 6
click at [0, 0] on input "[DATE] 26" at bounding box center [0, 0] width 0 height 0
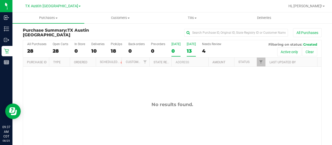
click at [188, 50] on div "13" at bounding box center [191, 51] width 9 height 6
click at [0, 0] on input "[DATE] 13" at bounding box center [0, 0] width 0 height 0
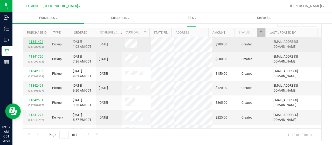
click at [37, 40] on link "11841494" at bounding box center [36, 42] width 15 height 4
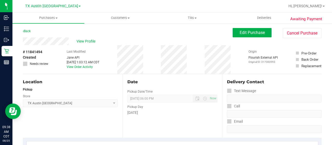
click at [246, 32] on span "Edit Purchase" at bounding box center [252, 32] width 25 height 5
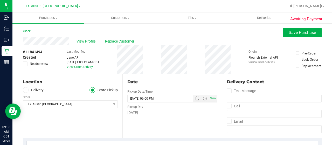
drag, startPoint x: 69, startPoint y: 42, endPoint x: 22, endPoint y: 41, distance: 46.8
click at [40, 91] on label "Delivery" at bounding box center [33, 90] width 21 height 6
click at [0, 0] on input "Delivery" at bounding box center [0, 0] width 0 height 0
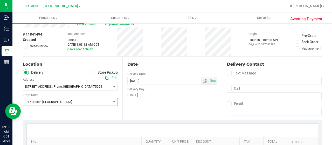
scroll to position [26, 0]
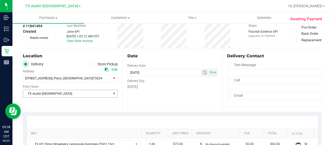
click at [54, 93] on span "TX Austin [GEOGRAPHIC_DATA]" at bounding box center [67, 93] width 88 height 7
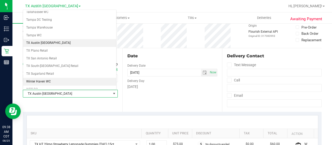
scroll to position [366, 0]
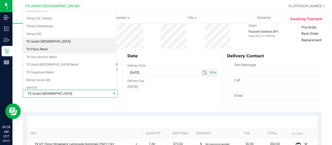
click at [48, 46] on li "TX Plano Retail" at bounding box center [69, 50] width 93 height 8
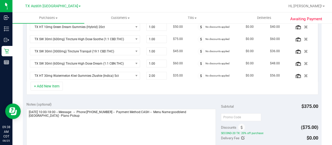
scroll to position [182, 0]
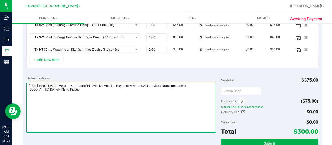
drag, startPoint x: 47, startPoint y: 89, endPoint x: 28, endPoint y: 88, distance: 18.7
click at [28, 88] on textarea at bounding box center [121, 108] width 190 height 50
click at [78, 91] on textarea at bounding box center [121, 108] width 190 height 50
paste textarea "Plano Pickup"
drag, startPoint x: 28, startPoint y: 84, endPoint x: 57, endPoint y: 84, distance: 29.3
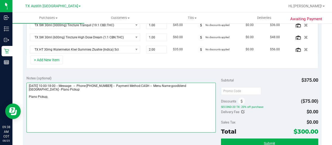
click at [57, 84] on textarea at bounding box center [121, 108] width 190 height 50
click at [61, 95] on textarea at bounding box center [121, 108] width 190 height 50
paste textarea "[DATE]"
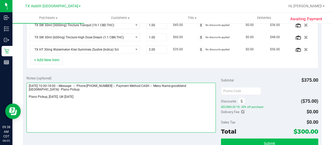
type textarea "[DATE] 10:00-18:00 -- Message: -- Phone:[PHONE_NUMBER] -- Payment Method:CASH -…"
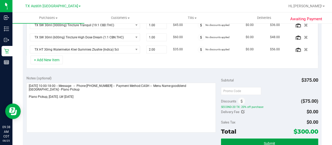
click at [295, 139] on button "Submit" at bounding box center [269, 143] width 97 height 9
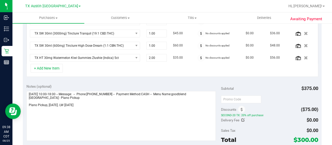
scroll to position [165, 0]
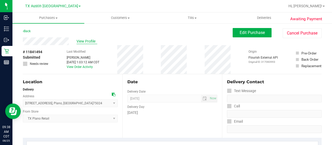
click at [85, 41] on span "View Profile" at bounding box center [87, 41] width 21 height 5
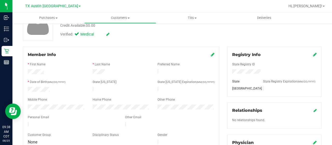
scroll to position [52, 0]
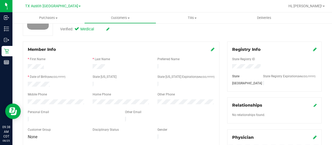
drag, startPoint x: 79, startPoint y: 117, endPoint x: 27, endPoint y: 116, distance: 52.5
click at [27, 117] on div at bounding box center [72, 120] width 97 height 6
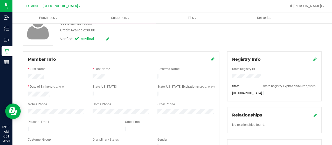
scroll to position [0, 0]
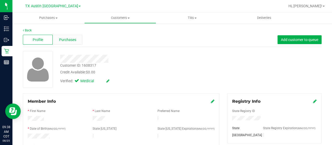
click at [68, 43] on div "Purchases" at bounding box center [68, 40] width 30 height 10
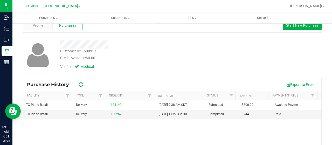
scroll to position [52, 0]
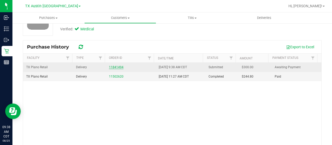
click at [114, 66] on link "11841494" at bounding box center [116, 67] width 15 height 4
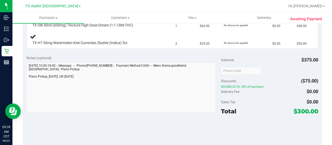
scroll to position [234, 0]
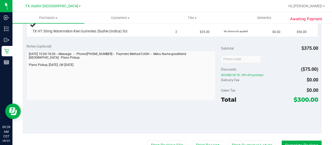
drag, startPoint x: 294, startPoint y: 99, endPoint x: 305, endPoint y: 99, distance: 11.4
click at [305, 99] on span "$300.00" at bounding box center [306, 99] width 25 height 7
copy span "300"
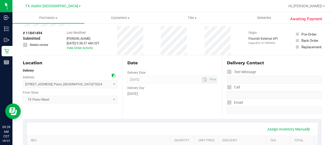
scroll to position [0, 0]
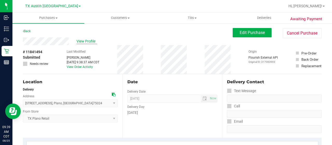
click at [93, 41] on span "View Profile" at bounding box center [87, 41] width 21 height 5
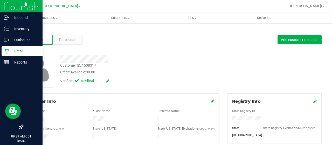
click at [9, 52] on p "Retail" at bounding box center [24, 51] width 31 height 6
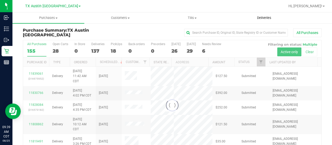
click at [263, 18] on span "Deliveries" at bounding box center [264, 18] width 28 height 5
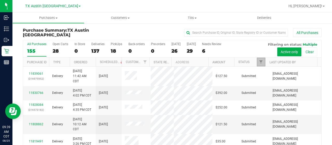
click at [259, 63] on span "Filter" at bounding box center [261, 62] width 4 height 4
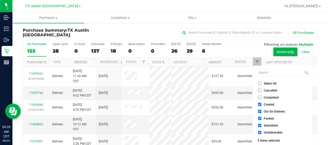
click at [272, 111] on span "Out for Delivery" at bounding box center [274, 111] width 21 height 3
click at [262, 111] on input "Out for Delivery" at bounding box center [259, 111] width 3 height 3
checkbox input "false"
click at [271, 118] on span "Packed" at bounding box center [269, 118] width 10 height 3
click at [262, 118] on input "Packed" at bounding box center [259, 118] width 3 height 3
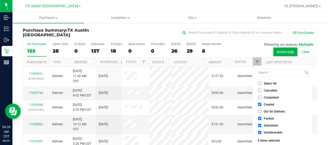
checkbox input "false"
drag, startPoint x: 270, startPoint y: 124, endPoint x: 268, endPoint y: 129, distance: 4.7
click at [270, 124] on span "Submitted" at bounding box center [271, 125] width 14 height 3
click at [262, 124] on input "Submitted" at bounding box center [259, 125] width 3 height 3
checkbox input "false"
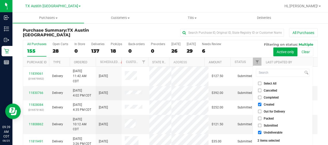
click at [267, 131] on span "Undeliverable" at bounding box center [273, 132] width 19 height 3
click at [262, 131] on input "Undeliverable" at bounding box center [259, 132] width 3 height 3
checkbox input "false"
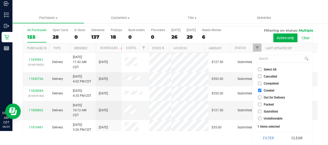
drag, startPoint x: 265, startPoint y: 134, endPoint x: 263, endPoint y: 132, distance: 2.9
click at [265, 134] on button "Filter" at bounding box center [268, 137] width 25 height 11
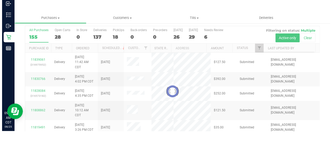
scroll to position [0, 0]
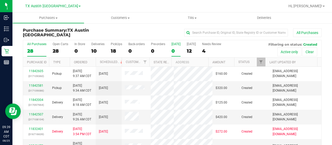
click at [173, 50] on div "0" at bounding box center [176, 51] width 9 height 6
click at [0, 0] on input "[DATE] 0" at bounding box center [0, 0] width 0 height 0
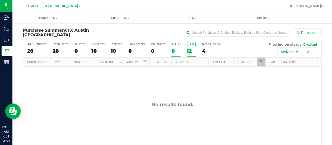
click at [192, 51] on div "12" at bounding box center [191, 51] width 9 height 6
click at [0, 0] on input "[DATE] 12" at bounding box center [0, 0] width 0 height 0
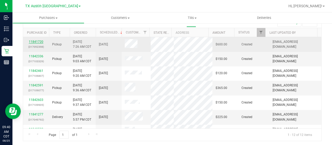
click at [40, 40] on link "11841720" at bounding box center [36, 42] width 15 height 4
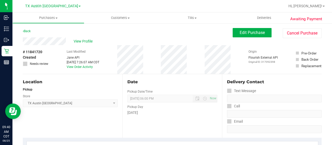
click at [53, 31] on div "Back Edit Purchase Cancel Purchase" at bounding box center [172, 32] width 299 height 9
drag, startPoint x: 66, startPoint y: 40, endPoint x: 22, endPoint y: 39, distance: 43.9
click at [251, 33] on span "Edit Purchase" at bounding box center [252, 32] width 25 height 5
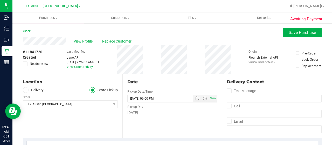
click at [31, 91] on label "Delivery" at bounding box center [33, 90] width 21 height 6
click at [0, 0] on input "Delivery" at bounding box center [0, 0] width 0 height 0
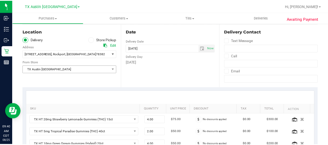
scroll to position [52, 0]
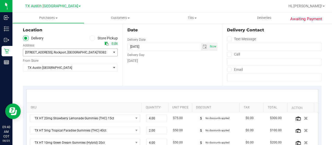
click at [66, 52] on span ", [GEOGRAPHIC_DATA]" at bounding box center [81, 53] width 31 height 4
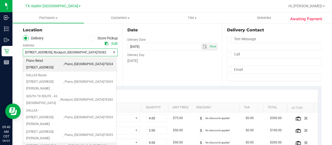
click at [63, 61] on span "Plano Retail [STREET_ADDRESS]" at bounding box center [44, 64] width 37 height 13
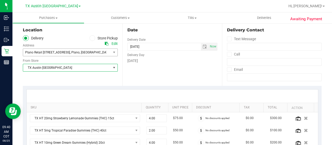
click at [61, 69] on span "TX Austin [GEOGRAPHIC_DATA]" at bounding box center [67, 67] width 88 height 7
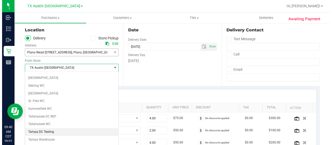
scroll to position [367, 0]
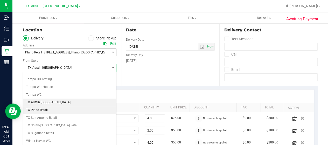
click at [50, 106] on li "TX Plano Retail" at bounding box center [69, 110] width 93 height 8
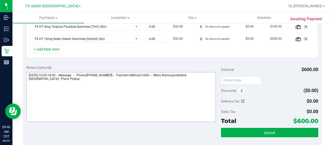
scroll to position [147, 0]
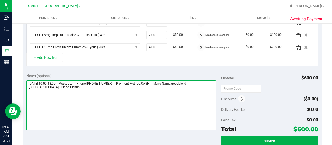
drag, startPoint x: 47, startPoint y: 86, endPoint x: 27, endPoint y: 86, distance: 20.0
click at [27, 86] on textarea at bounding box center [121, 105] width 190 height 50
click at [75, 90] on textarea at bounding box center [121, 105] width 190 height 50
paste textarea "Plano Pickup"
drag, startPoint x: 28, startPoint y: 81, endPoint x: 57, endPoint y: 80, distance: 29.9
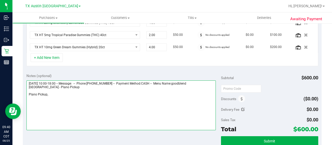
click at [57, 80] on textarea at bounding box center [121, 105] width 190 height 50
click at [58, 93] on textarea at bounding box center [121, 105] width 190 height 50
paste textarea "[DATE]"
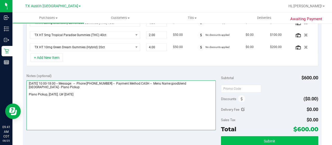
type textarea "[DATE] 10:00-18:00 -- Message: -- Phone:[PHONE_NUMBER] -- Payment Method:CASH -…"
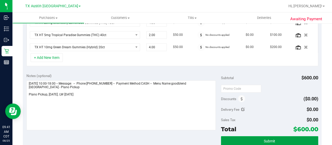
click at [239, 138] on button "Submit" at bounding box center [269, 140] width 97 height 9
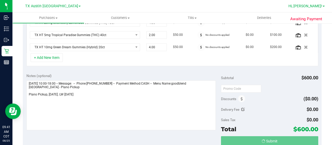
scroll to position [149, 0]
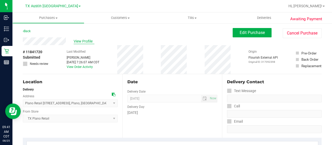
click at [84, 42] on span "View Profile" at bounding box center [84, 41] width 21 height 5
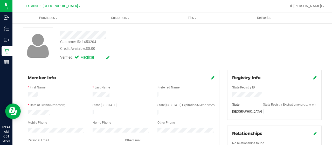
scroll to position [78, 0]
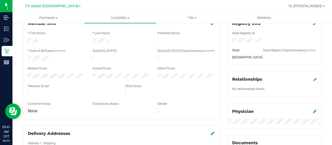
drag, startPoint x: 73, startPoint y: 92, endPoint x: 27, endPoint y: 90, distance: 46.5
click at [27, 91] on div at bounding box center [72, 94] width 97 height 6
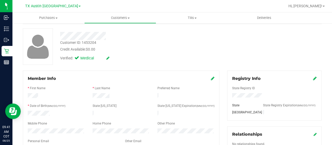
scroll to position [0, 0]
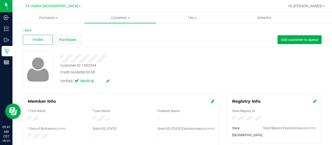
click at [64, 40] on span "Purchases" at bounding box center [67, 39] width 17 height 5
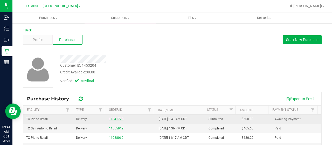
click at [118, 118] on link "11841720" at bounding box center [116, 119] width 15 height 4
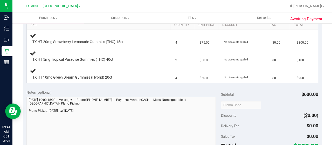
scroll to position [182, 0]
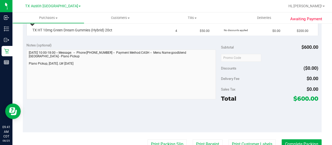
drag, startPoint x: 293, startPoint y: 98, endPoint x: 305, endPoint y: 98, distance: 11.4
click at [305, 98] on span "$600.00" at bounding box center [306, 98] width 25 height 7
copy span "600"
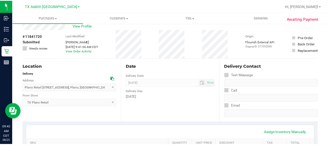
scroll to position [0, 0]
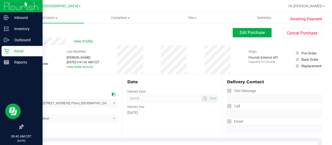
click at [10, 50] on p "Retail" at bounding box center [24, 51] width 31 height 6
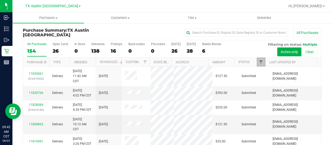
click at [259, 61] on span "Filter" at bounding box center [261, 62] width 4 height 4
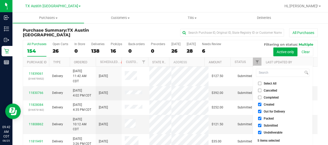
click at [277, 112] on span "Out for Delivery" at bounding box center [274, 111] width 21 height 3
click at [262, 112] on input "Out for Delivery" at bounding box center [259, 111] width 3 height 3
checkbox input "false"
click at [270, 118] on span "Packed" at bounding box center [269, 118] width 10 height 3
click at [262, 118] on input "Packed" at bounding box center [259, 118] width 3 height 3
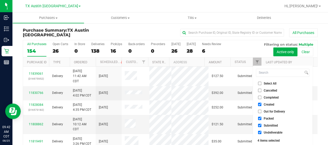
checkbox input "false"
click at [269, 124] on span "Submitted" at bounding box center [271, 125] width 14 height 3
click at [262, 124] on input "Submitted" at bounding box center [259, 125] width 3 height 3
checkbox input "false"
click at [267, 132] on span "Undeliverable" at bounding box center [273, 132] width 19 height 3
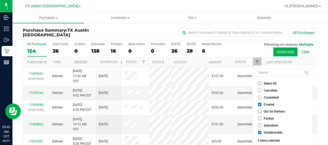
click at [262, 132] on input "Undeliverable" at bounding box center [259, 132] width 3 height 3
checkbox input "false"
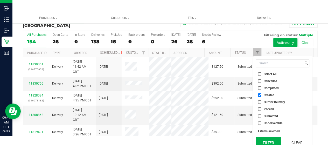
scroll to position [14, 0]
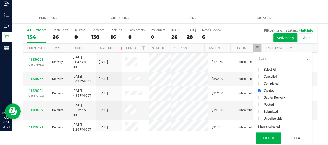
click at [267, 135] on button "Filter" at bounding box center [268, 137] width 25 height 11
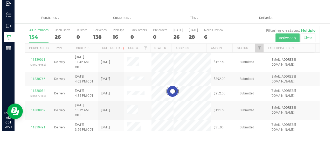
scroll to position [0, 0]
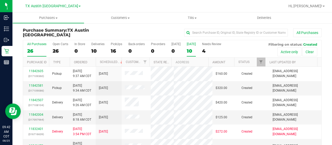
click at [190, 51] on div "10" at bounding box center [191, 51] width 9 height 6
click at [0, 0] on input "[DATE] 10" at bounding box center [0, 0] width 0 height 0
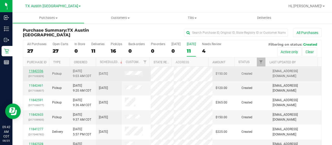
click at [40, 71] on link "11842336" at bounding box center [36, 71] width 15 height 4
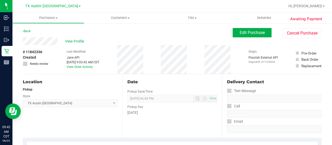
click at [49, 33] on div "Back Edit Purchase Cancel Purchase" at bounding box center [172, 32] width 299 height 9
click at [24, 41] on div "View Profile" at bounding box center [128, 41] width 210 height 8
click at [258, 35] on button "Edit Purchase" at bounding box center [252, 32] width 39 height 9
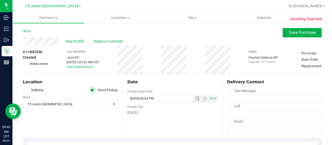
click at [41, 91] on label "Delivery" at bounding box center [33, 90] width 21 height 6
click at [0, 0] on input "Delivery" at bounding box center [0, 0] width 0 height 0
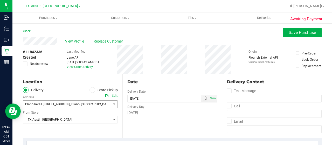
scroll to position [26, 0]
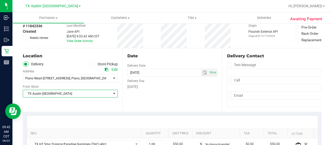
click at [47, 94] on span "TX Austin [GEOGRAPHIC_DATA]" at bounding box center [67, 93] width 88 height 7
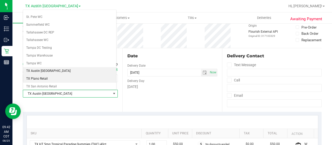
scroll to position [340, 0]
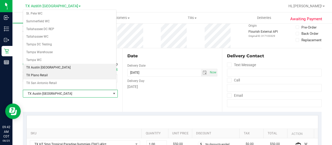
click at [50, 72] on li "TX Plano Retail" at bounding box center [69, 76] width 93 height 8
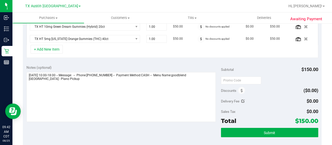
scroll to position [147, 0]
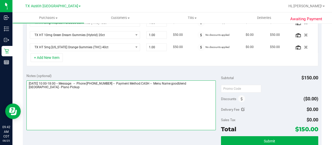
drag, startPoint x: 51, startPoint y: 88, endPoint x: 27, endPoint y: 87, distance: 23.7
click at [27, 87] on textarea at bounding box center [121, 105] width 190 height 50
click at [85, 89] on textarea at bounding box center [121, 105] width 190 height 50
paste textarea "Plano Pickup"
drag, startPoint x: 28, startPoint y: 81, endPoint x: 58, endPoint y: 80, distance: 29.6
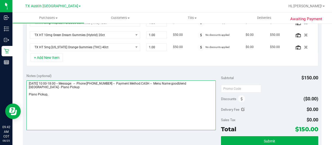
click at [58, 80] on textarea at bounding box center [121, 105] width 190 height 50
click at [65, 91] on textarea at bounding box center [121, 105] width 190 height 50
click at [65, 93] on textarea at bounding box center [121, 105] width 190 height 50
paste textarea "[DATE]"
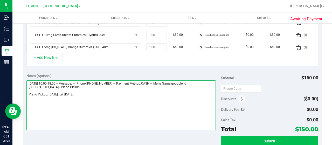
type textarea "[DATE] 10:00-18:00 -- Message: -- Phone:[PHONE_NUMBER] -- Payment Method:CASH -…"
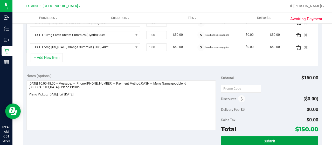
click at [258, 139] on button "Submit" at bounding box center [269, 140] width 97 height 9
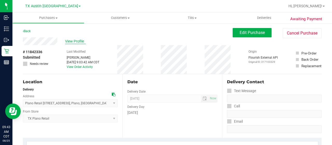
click at [70, 43] on span "View Profile" at bounding box center [75, 41] width 21 height 5
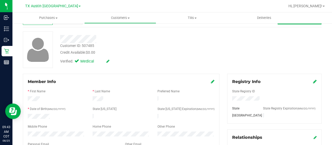
scroll to position [78, 0]
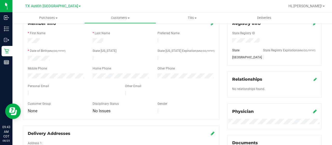
drag, startPoint x: 75, startPoint y: 91, endPoint x: 25, endPoint y: 90, distance: 50.4
click at [25, 91] on div at bounding box center [72, 94] width 97 height 6
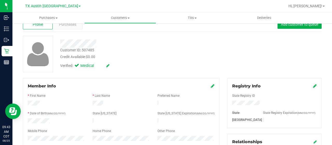
scroll to position [0, 0]
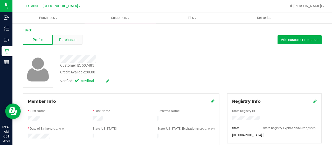
click at [66, 40] on span "Purchases" at bounding box center [67, 39] width 17 height 5
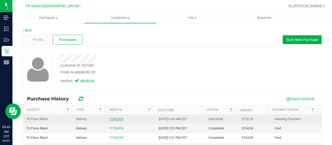
click at [117, 118] on link "11842336" at bounding box center [116, 119] width 15 height 4
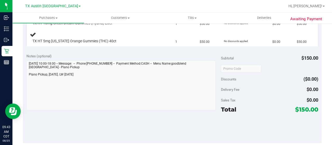
scroll to position [208, 0]
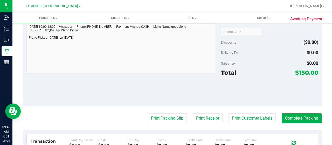
drag, startPoint x: 295, startPoint y: 71, endPoint x: 304, endPoint y: 72, distance: 9.1
click at [304, 72] on span "$150.00" at bounding box center [307, 72] width 23 height 7
copy span "150"
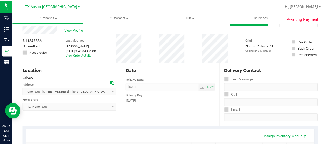
scroll to position [0, 0]
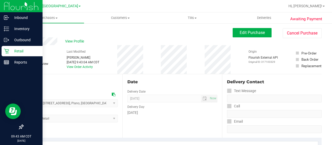
click at [9, 52] on icon at bounding box center [6, 51] width 5 height 5
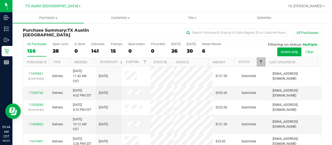
click at [259, 61] on span "Filter" at bounding box center [261, 62] width 4 height 4
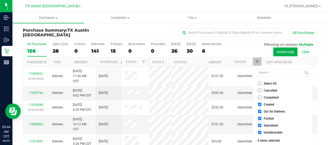
click at [283, 111] on span "Out for Delivery" at bounding box center [274, 111] width 21 height 3
click at [262, 111] on input "Out for Delivery" at bounding box center [259, 111] width 3 height 3
checkbox input "false"
click at [270, 119] on span "Packed" at bounding box center [269, 118] width 10 height 3
click at [262, 119] on input "Packed" at bounding box center [259, 118] width 3 height 3
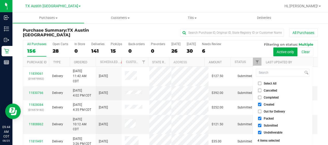
checkbox input "false"
click at [268, 125] on span "Submitted" at bounding box center [271, 125] width 14 height 3
click at [262, 125] on input "Submitted" at bounding box center [259, 125] width 3 height 3
checkbox input "false"
click at [266, 132] on span "Undeliverable" at bounding box center [273, 132] width 19 height 3
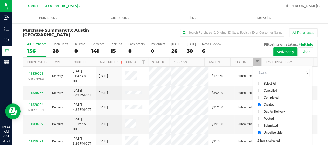
click at [262, 132] on input "Undeliverable" at bounding box center [259, 132] width 3 height 3
checkbox input "false"
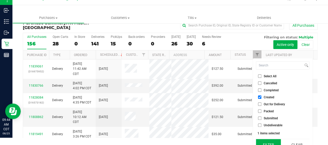
scroll to position [14, 0]
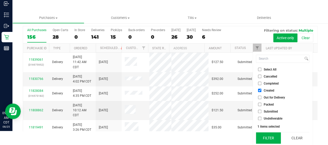
click at [265, 135] on button "Filter" at bounding box center [268, 137] width 25 height 11
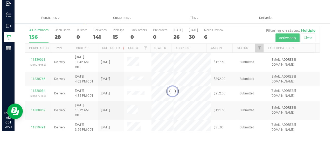
scroll to position [0, 0]
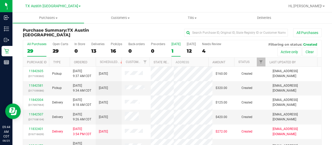
click at [176, 51] on div "1" at bounding box center [176, 51] width 9 height 6
click at [0, 0] on input "[DATE] 1" at bounding box center [0, 0] width 0 height 0
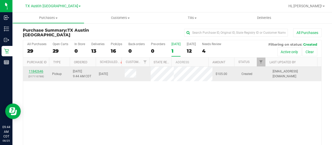
click at [40, 70] on link "11842646" at bounding box center [36, 72] width 15 height 4
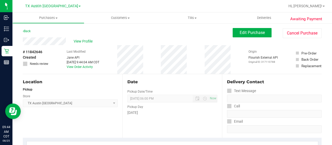
click at [66, 41] on div "View Profile" at bounding box center [128, 41] width 210 height 8
click at [69, 36] on div "Back Edit Purchase Cancel Purchase" at bounding box center [172, 32] width 299 height 9
click at [258, 35] on button "Edit Purchase" at bounding box center [252, 32] width 39 height 9
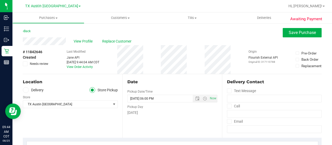
click at [34, 92] on label "Delivery" at bounding box center [33, 90] width 21 height 6
click at [0, 0] on input "Delivery" at bounding box center [0, 0] width 0 height 0
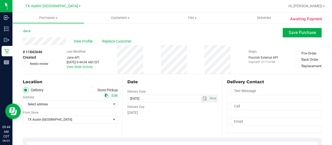
scroll to position [26, 0]
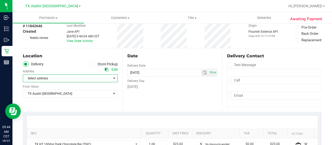
click at [56, 80] on span "Select address" at bounding box center [65, 78] width 84 height 7
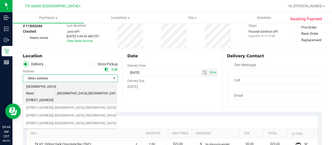
click at [56, 87] on span "[GEOGRAPHIC_DATA] Retail [STREET_ADDRESS]" at bounding box center [41, 94] width 30 height 20
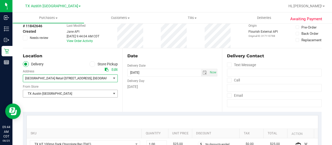
click at [54, 95] on span "TX Austin [GEOGRAPHIC_DATA]" at bounding box center [67, 93] width 88 height 7
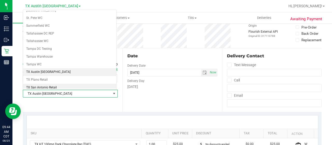
scroll to position [366, 0]
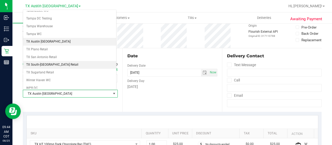
click at [56, 61] on li "TX South-[GEOGRAPHIC_DATA] Retail" at bounding box center [69, 65] width 93 height 8
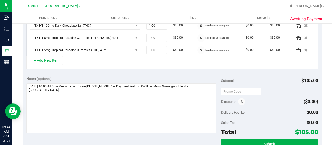
scroll to position [156, 0]
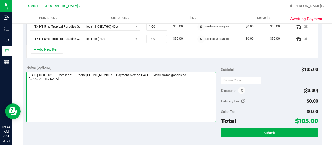
drag, startPoint x: 198, startPoint y: 73, endPoint x: 208, endPoint y: 81, distance: 12.6
click at [208, 81] on textarea at bounding box center [121, 97] width 190 height 50
click at [80, 91] on textarea at bounding box center [121, 97] width 190 height 50
paste textarea "South Austin"
drag, startPoint x: 28, startPoint y: 72, endPoint x: 57, endPoint y: 74, distance: 29.1
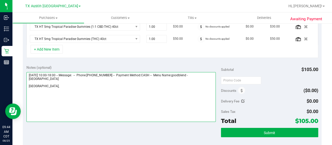
click at [57, 74] on textarea at bounding box center [121, 97] width 190 height 50
click at [74, 87] on textarea at bounding box center [121, 97] width 190 height 50
paste textarea "[DATE]"
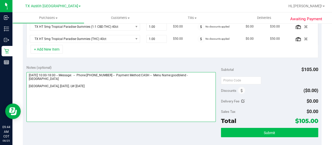
type textarea "[DATE] 10:00-18:00 -- Message: -- Phone:[PHONE_NUMBER] -- Payment Method:CASH -…"
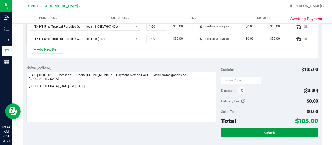
click at [230, 131] on button "Submit" at bounding box center [269, 132] width 97 height 9
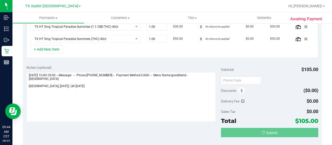
scroll to position [147, 0]
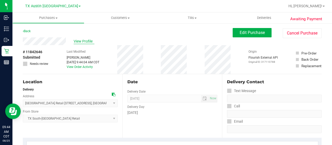
click at [84, 41] on span "View Profile" at bounding box center [84, 41] width 21 height 5
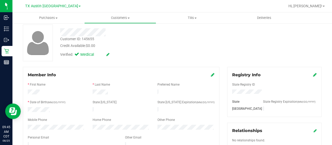
scroll to position [78, 0]
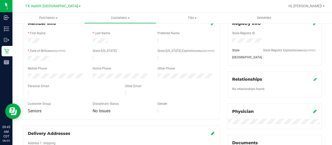
drag, startPoint x: 79, startPoint y: 91, endPoint x: 26, endPoint y: 91, distance: 53.0
click at [26, 91] on div at bounding box center [72, 94] width 97 height 6
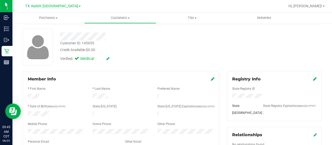
scroll to position [0, 0]
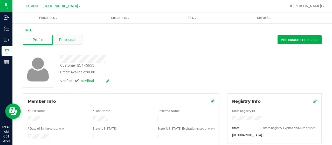
click at [77, 37] on div "Purchases" at bounding box center [68, 40] width 30 height 10
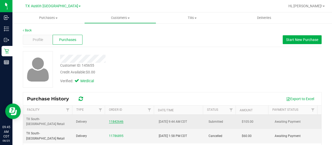
click at [115, 120] on link "11842646" at bounding box center [116, 122] width 15 height 4
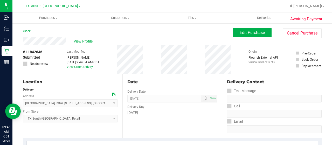
scroll to position [130, 0]
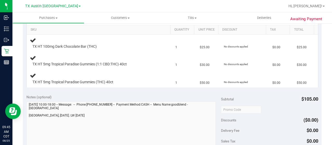
click at [24, 117] on div "Notes (optional) Subtotal $105.00 Discounts ($0.00) Delivery Fee $0.00 Sales Ta…" at bounding box center [172, 137] width 299 height 93
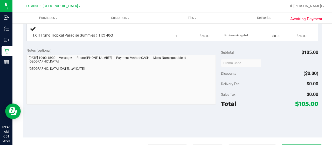
scroll to position [208, 0]
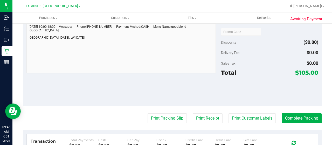
drag, startPoint x: 295, startPoint y: 72, endPoint x: 304, endPoint y: 72, distance: 9.6
click at [304, 72] on span "$105.00" at bounding box center [307, 72] width 23 height 7
copy span "105"
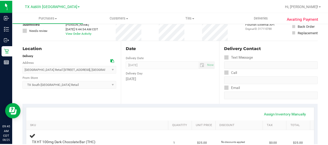
scroll to position [0, 0]
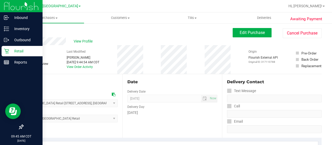
click at [10, 52] on p "Retail" at bounding box center [24, 51] width 31 height 6
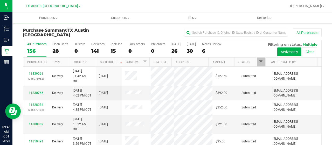
click at [259, 63] on span "Filter" at bounding box center [261, 62] width 4 height 4
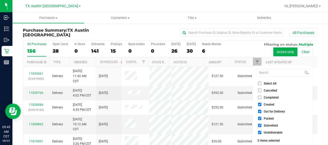
click at [272, 111] on span "Out for Delivery" at bounding box center [274, 111] width 21 height 3
click at [262, 111] on input "Out for Delivery" at bounding box center [259, 111] width 3 height 3
checkbox input "false"
click at [270, 118] on span "Packed" at bounding box center [269, 118] width 10 height 3
click at [262, 118] on input "Packed" at bounding box center [259, 118] width 3 height 3
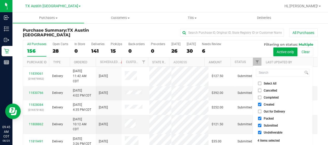
checkbox input "false"
click at [269, 126] on span "Submitted" at bounding box center [271, 125] width 14 height 3
click at [262, 126] on input "Submitted" at bounding box center [259, 125] width 3 height 3
checkbox input "false"
click at [269, 131] on span "Undeliverable" at bounding box center [273, 132] width 19 height 3
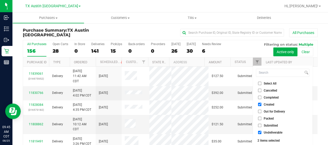
click at [262, 131] on input "Undeliverable" at bounding box center [259, 132] width 3 height 3
checkbox input "false"
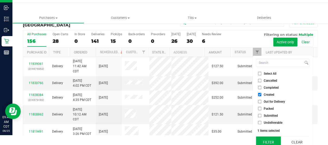
scroll to position [14, 0]
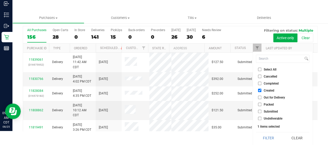
drag, startPoint x: 268, startPoint y: 137, endPoint x: 266, endPoint y: 133, distance: 3.9
click at [268, 136] on button "Filter" at bounding box center [268, 137] width 25 height 11
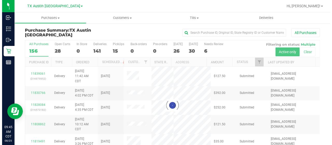
scroll to position [0, 0]
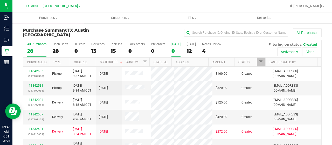
click at [174, 51] on div "0" at bounding box center [176, 51] width 9 height 6
click at [0, 0] on input "[DATE] 0" at bounding box center [0, 0] width 0 height 0
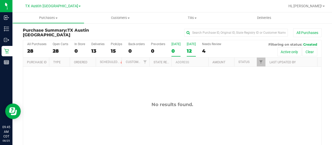
click at [190, 51] on div "12" at bounding box center [191, 51] width 9 height 6
click at [0, 0] on input "[DATE] 12" at bounding box center [0, 0] width 0 height 0
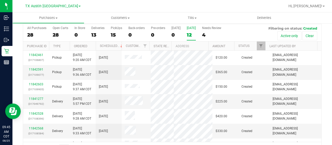
scroll to position [30, 0]
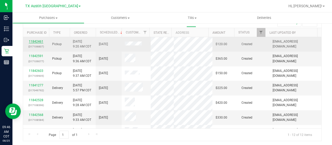
click at [36, 40] on link "11842461" at bounding box center [36, 42] width 15 height 4
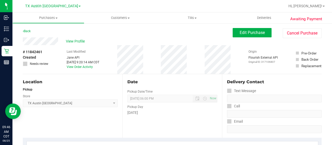
click at [60, 41] on div "View Profile" at bounding box center [128, 41] width 210 height 8
click at [76, 41] on span "View Profile" at bounding box center [76, 41] width 21 height 5
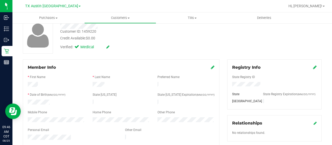
scroll to position [104, 0]
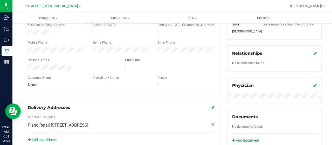
click at [313, 85] on icon at bounding box center [315, 85] width 4 height 4
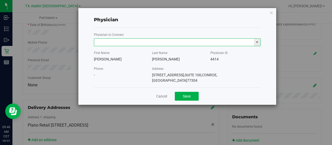
click at [126, 39] on input "text" at bounding box center [174, 42] width 160 height 7
paste input "Weiner"
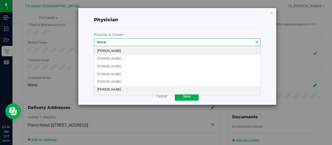
click at [120, 88] on li "[PERSON_NAME]" at bounding box center [177, 90] width 167 height 8
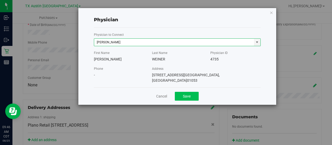
type input "[PERSON_NAME]"
click at [187, 92] on button "Save" at bounding box center [187, 96] width 24 height 9
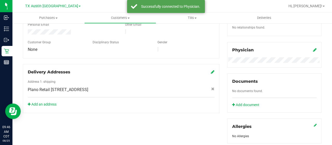
scroll to position [229, 0]
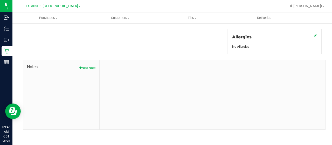
click at [90, 67] on button "New Note" at bounding box center [87, 68] width 16 height 5
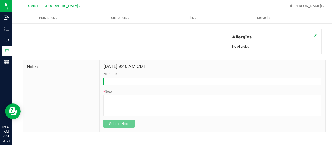
click at [129, 78] on input "Note Title" at bounding box center [213, 82] width 218 height 8
type input "[PERSON_NAME]"
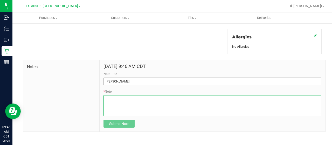
paste textarea "Patient Name: [PERSON_NAME] Address: [STREET_ADDRESS][PERSON_NAME] Phone Number…"
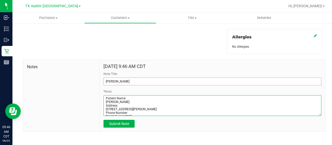
scroll to position [22, 0]
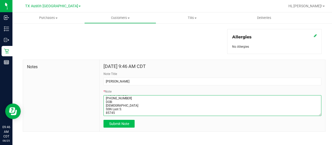
type textarea "Patient Name: [PERSON_NAME] Address: [STREET_ADDRESS][PERSON_NAME] Phone Number…"
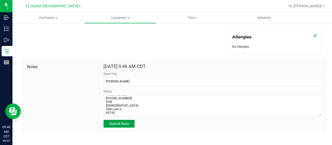
click at [127, 123] on span "Submit Note" at bounding box center [119, 124] width 20 height 4
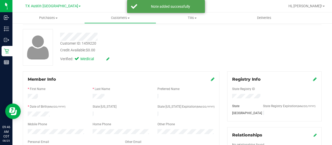
scroll to position [0, 0]
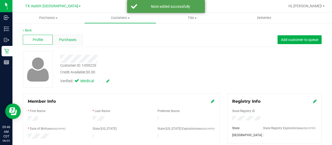
click at [75, 42] on span "Purchases" at bounding box center [67, 39] width 17 height 5
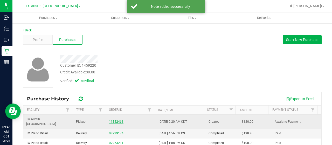
click at [115, 120] on link "11842461" at bounding box center [116, 122] width 15 height 4
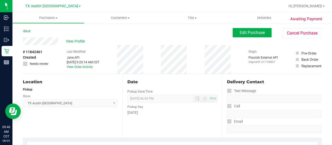
drag, startPoint x: 60, startPoint y: 42, endPoint x: 22, endPoint y: 41, distance: 37.7
click at [245, 34] on span "Edit Purchase" at bounding box center [252, 32] width 25 height 5
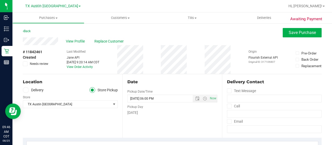
click at [37, 91] on label "Delivery" at bounding box center [33, 90] width 21 height 6
click at [0, 0] on input "Delivery" at bounding box center [0, 0] width 0 height 0
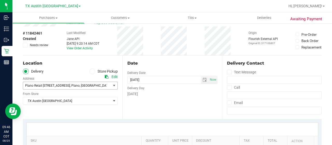
scroll to position [26, 0]
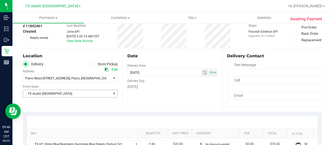
click at [54, 92] on span "TX Austin [GEOGRAPHIC_DATA]" at bounding box center [67, 93] width 88 height 7
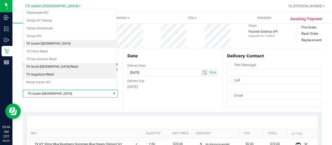
scroll to position [366, 0]
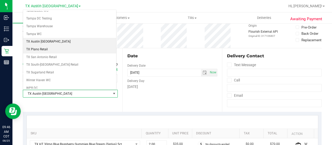
click at [53, 46] on li "TX Plano Retail" at bounding box center [69, 50] width 93 height 8
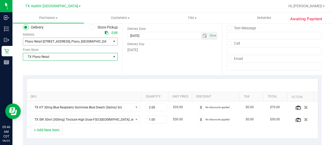
scroll to position [130, 0]
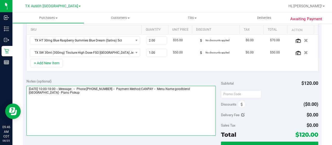
drag, startPoint x: 50, startPoint y: 92, endPoint x: 26, endPoint y: 91, distance: 24.2
click at [26, 91] on textarea at bounding box center [121, 111] width 190 height 50
click at [79, 94] on textarea at bounding box center [121, 111] width 190 height 50
paste textarea "Plano Pickup"
drag, startPoint x: 28, startPoint y: 87, endPoint x: 58, endPoint y: 88, distance: 29.6
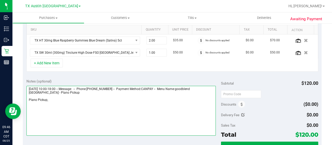
click at [58, 88] on textarea at bounding box center [121, 111] width 190 height 50
click at [58, 98] on textarea at bounding box center [121, 111] width 190 height 50
paste textarea "[DATE]"
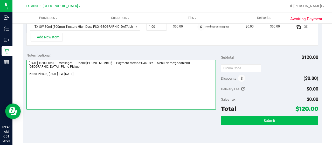
type textarea "[DATE] 10:00-18:00 -- Message: -- Phone:[PHONE_NUMBER] -- Payment Method:CANPAY…"
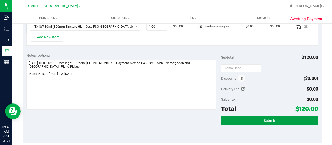
click at [247, 119] on button "Submit" at bounding box center [269, 120] width 97 height 9
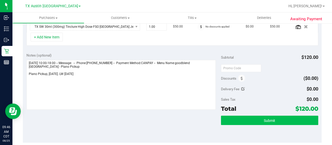
scroll to position [147, 0]
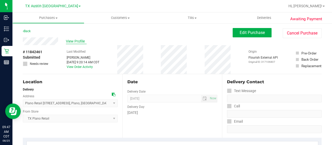
click at [76, 41] on span "View Profile" at bounding box center [76, 41] width 21 height 5
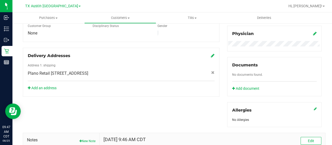
scroll to position [78, 0]
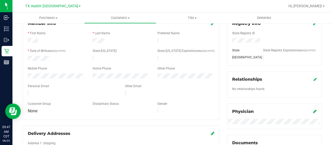
drag, startPoint x: 71, startPoint y: 91, endPoint x: 27, endPoint y: 90, distance: 44.2
click at [27, 91] on div at bounding box center [72, 94] width 97 height 6
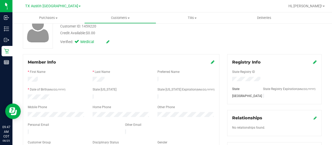
scroll to position [0, 0]
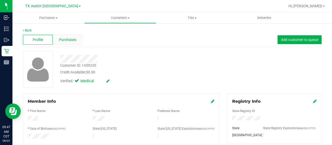
click at [75, 42] on div "Purchases" at bounding box center [68, 40] width 30 height 10
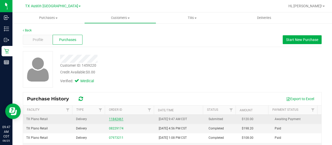
click at [117, 120] on link "11842461" at bounding box center [116, 119] width 15 height 4
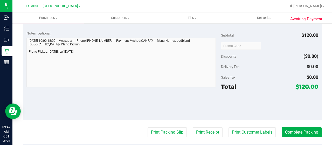
scroll to position [182, 0]
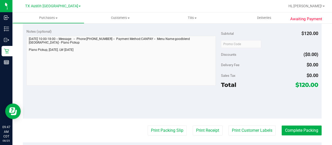
drag, startPoint x: 296, startPoint y: 79, endPoint x: 304, endPoint y: 80, distance: 8.8
click at [304, 81] on span "$120.00" at bounding box center [307, 84] width 23 height 7
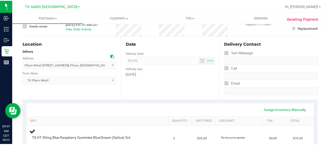
scroll to position [0, 0]
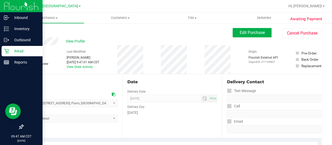
click at [9, 50] on p "Retail" at bounding box center [24, 51] width 31 height 6
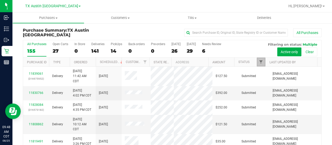
click at [259, 62] on span "Filter" at bounding box center [261, 62] width 4 height 4
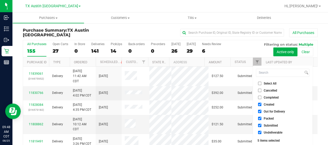
click at [273, 110] on span "Out for Delivery" at bounding box center [274, 111] width 21 height 3
click at [262, 110] on input "Out for Delivery" at bounding box center [259, 111] width 3 height 3
checkbox input "false"
click at [268, 118] on span "Packed" at bounding box center [269, 118] width 10 height 3
click at [262, 118] on input "Packed" at bounding box center [259, 118] width 3 height 3
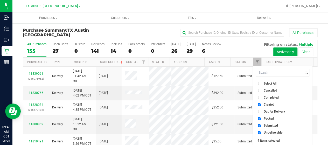
checkbox input "false"
click at [268, 124] on span "Submitted" at bounding box center [271, 125] width 14 height 3
click at [262, 124] on input "Submitted" at bounding box center [259, 125] width 3 height 3
checkbox input "false"
click at [269, 131] on span "Undeliverable" at bounding box center [273, 132] width 19 height 3
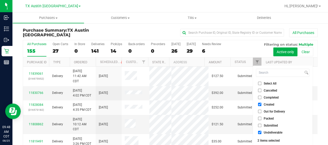
click at [262, 131] on input "Undeliverable" at bounding box center [259, 132] width 3 height 3
checkbox input "false"
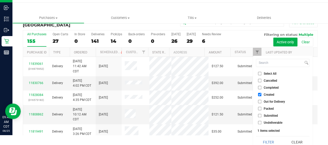
scroll to position [14, 0]
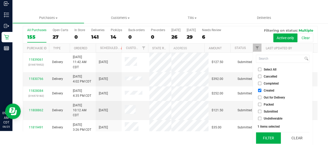
click at [269, 135] on button "Filter" at bounding box center [268, 137] width 25 height 11
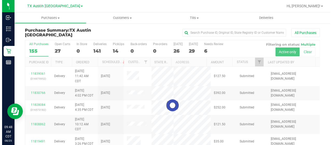
scroll to position [0, 0]
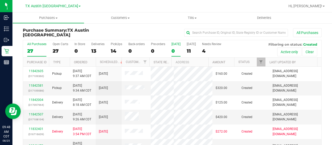
click at [173, 51] on div "0" at bounding box center [176, 51] width 9 height 6
click at [0, 0] on input "[DATE] 0" at bounding box center [0, 0] width 0 height 0
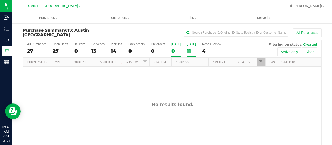
click at [188, 51] on div "11" at bounding box center [191, 51] width 9 height 6
click at [0, 0] on input "[DATE] 11" at bounding box center [0, 0] width 0 height 0
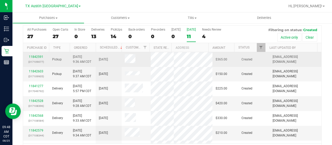
scroll to position [26, 0]
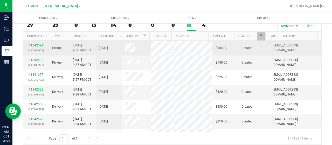
click at [39, 44] on link "11842591" at bounding box center [36, 46] width 15 height 4
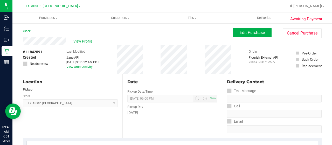
click at [67, 41] on div "View Profile" at bounding box center [128, 41] width 210 height 8
drag, startPoint x: 59, startPoint y: 33, endPoint x: 61, endPoint y: 36, distance: 3.2
click at [59, 33] on div "Back Edit Purchase Cancel Purchase" at bounding box center [172, 32] width 299 height 9
drag, startPoint x: 66, startPoint y: 40, endPoint x: 22, endPoint y: 38, distance: 43.9
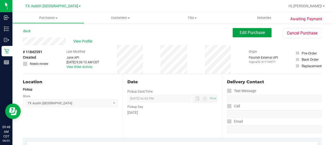
click at [253, 36] on button "Edit Purchase" at bounding box center [252, 32] width 39 height 9
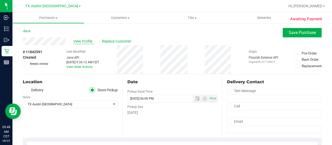
click at [74, 41] on span "View Profile" at bounding box center [83, 41] width 21 height 5
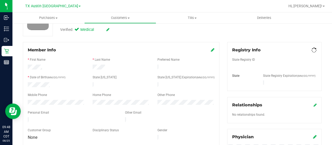
scroll to position [52, 0]
click at [28, 118] on div at bounding box center [72, 120] width 97 height 6
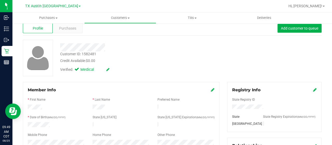
scroll to position [0, 0]
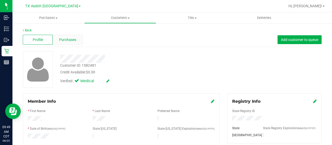
click at [72, 37] on div "Purchases" at bounding box center [68, 40] width 30 height 10
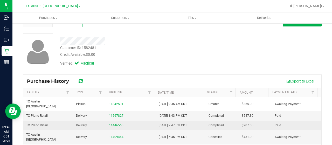
scroll to position [26, 0]
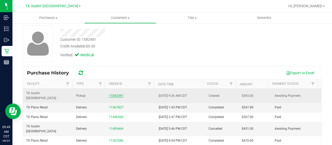
click at [116, 94] on link "11842591" at bounding box center [116, 96] width 15 height 4
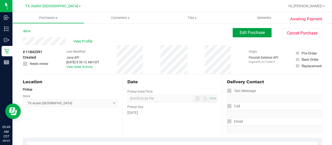
click at [245, 34] on span "Edit Purchase" at bounding box center [252, 32] width 25 height 5
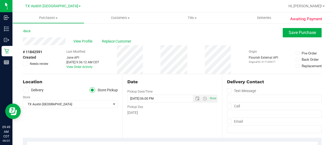
click at [33, 89] on label "Delivery" at bounding box center [33, 90] width 21 height 6
click at [0, 0] on input "Delivery" at bounding box center [0, 0] width 0 height 0
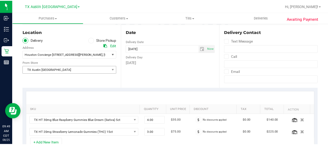
scroll to position [52, 0]
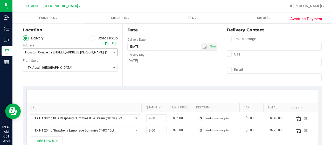
click at [63, 52] on span "Houston Concierge [STREET_ADDRESS][PERSON_NAME]" at bounding box center [64, 53] width 79 height 4
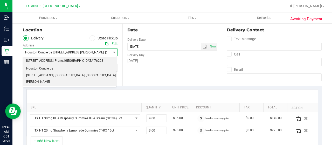
click at [53, 62] on span "[STREET_ADDRESS]" at bounding box center [39, 61] width 27 height 7
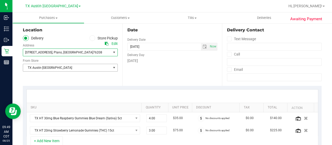
click at [61, 68] on span "TX Austin [GEOGRAPHIC_DATA]" at bounding box center [67, 67] width 88 height 7
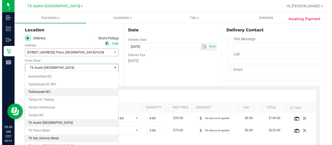
scroll to position [366, 0]
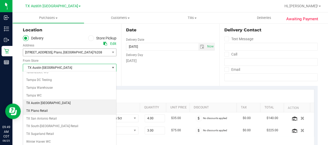
click at [48, 107] on li "TX Plano Retail" at bounding box center [69, 111] width 93 height 8
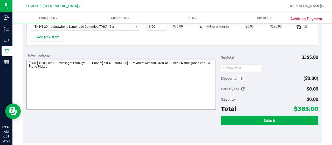
scroll to position [147, 0]
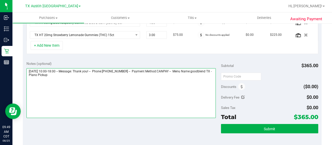
drag, startPoint x: 78, startPoint y: 75, endPoint x: 61, endPoint y: 76, distance: 17.4
click at [59, 75] on textarea at bounding box center [121, 93] width 190 height 50
click at [97, 74] on textarea at bounding box center [121, 93] width 190 height 50
click at [94, 77] on textarea at bounding box center [121, 93] width 190 height 50
click at [50, 87] on textarea at bounding box center [121, 93] width 190 height 50
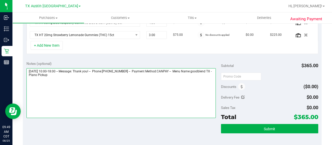
click at [90, 76] on textarea at bounding box center [121, 93] width 190 height 50
paste textarea "Plano Pickup"
drag, startPoint x: 28, startPoint y: 69, endPoint x: 57, endPoint y: 69, distance: 29.6
click at [57, 69] on textarea at bounding box center [121, 93] width 190 height 50
click at [60, 85] on textarea at bounding box center [121, 93] width 190 height 50
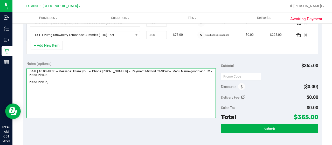
paste textarea "[DATE]"
type textarea "[DATE] 10:00-18:00 -- Message: Thank you! -- Phone:[PHONE_NUMBER] -- Payment Me…"
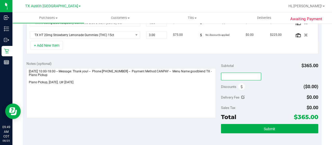
click at [233, 76] on input "text" at bounding box center [241, 77] width 40 height 8
type input "TXAIQ10"
click at [257, 94] on div "Delivery Fee $0.00" at bounding box center [269, 97] width 97 height 9
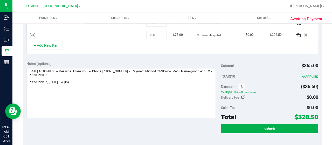
scroll to position [149, 0]
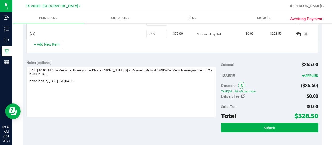
click at [241, 86] on span at bounding box center [241, 85] width 7 height 7
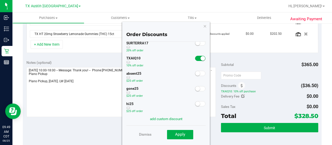
scroll to position [149, 0]
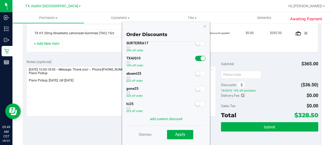
click at [196, 75] on small at bounding box center [198, 73] width 5 height 5
click at [189, 132] on button "Apply" at bounding box center [180, 134] width 26 height 9
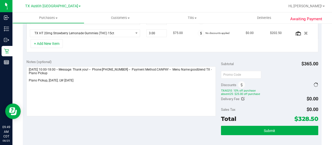
scroll to position [150, 0]
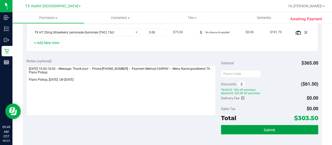
click at [266, 129] on span "Submit" at bounding box center [269, 130] width 11 height 4
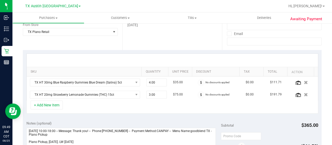
scroll to position [21, 0]
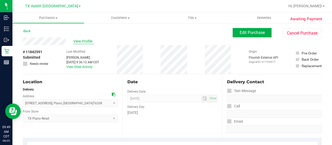
click at [83, 41] on span "View Profile" at bounding box center [83, 41] width 21 height 5
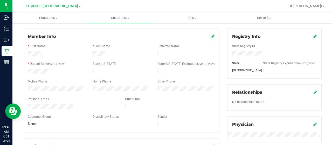
scroll to position [78, 0]
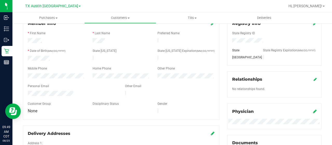
click at [28, 91] on div at bounding box center [72, 94] width 97 height 6
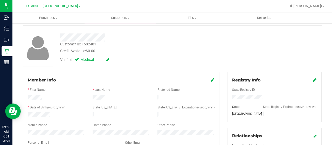
scroll to position [0, 0]
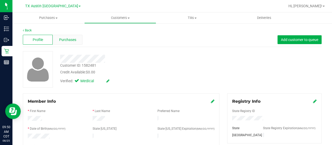
click at [72, 40] on span "Purchases" at bounding box center [67, 39] width 17 height 5
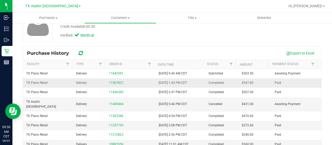
scroll to position [52, 0]
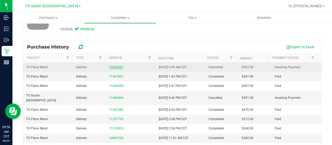
click at [115, 66] on link "11842591" at bounding box center [116, 67] width 15 height 4
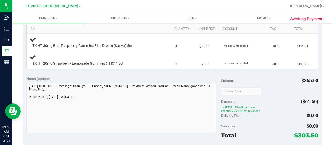
scroll to position [156, 0]
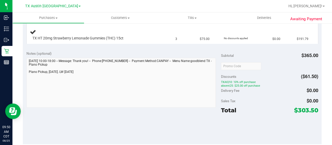
drag, startPoint x: 294, startPoint y: 110, endPoint x: 314, endPoint y: 110, distance: 19.2
click at [314, 110] on span "$303.50" at bounding box center [306, 110] width 24 height 7
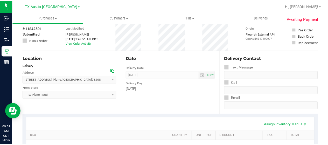
scroll to position [0, 0]
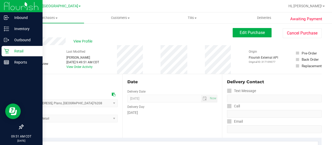
click at [9, 50] on p "Retail" at bounding box center [24, 51] width 31 height 6
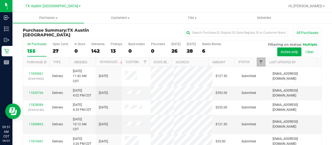
click at [259, 62] on span "Filter" at bounding box center [261, 62] width 4 height 4
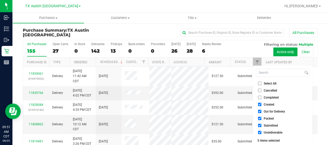
click at [282, 112] on span "Out for Delivery" at bounding box center [274, 111] width 21 height 3
click at [262, 112] on input "Out for Delivery" at bounding box center [259, 111] width 3 height 3
checkbox input "false"
click at [268, 117] on span "Packed" at bounding box center [269, 118] width 10 height 3
click at [262, 117] on input "Packed" at bounding box center [259, 118] width 3 height 3
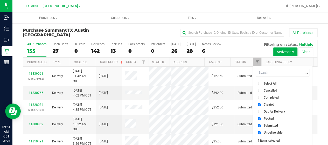
checkbox input "false"
click at [270, 126] on span "Submitted" at bounding box center [271, 125] width 14 height 3
click at [262, 126] on input "Submitted" at bounding box center [259, 125] width 3 height 3
checkbox input "false"
click at [270, 132] on span "Undeliverable" at bounding box center [273, 132] width 19 height 3
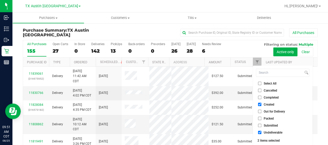
click at [262, 132] on input "Undeliverable" at bounding box center [259, 132] width 3 height 3
checkbox input "false"
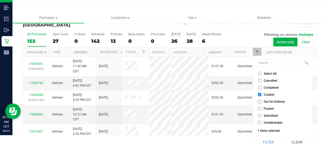
scroll to position [14, 0]
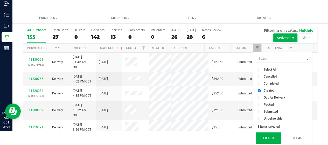
click at [268, 138] on button "Filter" at bounding box center [268, 137] width 25 height 11
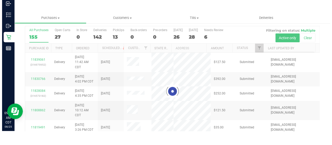
scroll to position [0, 0]
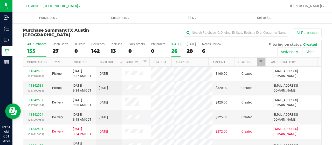
click at [176, 53] on div "26" at bounding box center [176, 51] width 9 height 6
click at [0, 0] on input "[DATE] 26" at bounding box center [0, 0] width 0 height 0
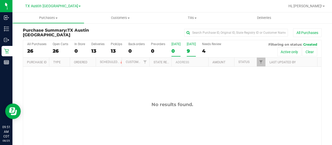
click at [190, 51] on div "9" at bounding box center [191, 51] width 9 height 6
click at [0, 0] on input "[DATE] 9" at bounding box center [0, 0] width 0 height 0
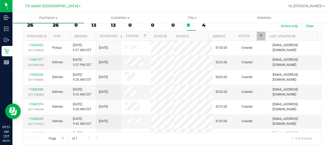
scroll to position [30, 0]
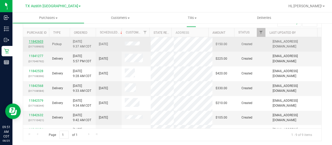
click at [38, 41] on link "11842603" at bounding box center [36, 42] width 15 height 4
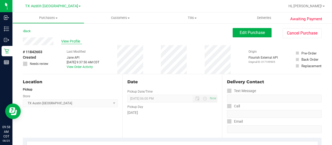
click at [69, 40] on span "View Profile" at bounding box center [71, 41] width 21 height 5
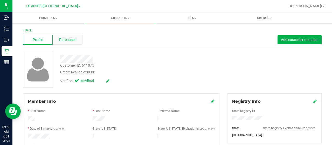
click at [76, 37] on div "Purchases" at bounding box center [68, 40] width 30 height 10
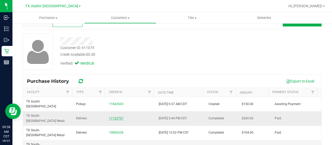
scroll to position [26, 0]
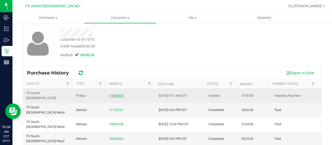
click at [117, 94] on link "11842603" at bounding box center [116, 96] width 15 height 4
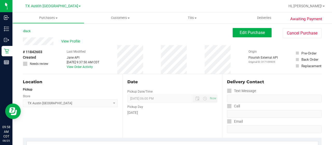
drag, startPoint x: 55, startPoint y: 41, endPoint x: 21, endPoint y: 41, distance: 33.2
click at [248, 37] on button "Edit Purchase" at bounding box center [252, 32] width 39 height 9
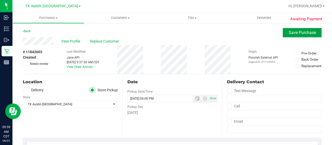
click at [290, 35] on button "Save Purchase" at bounding box center [302, 32] width 39 height 9
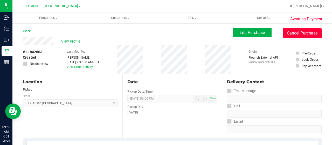
click at [290, 33] on button "Cancel Purchase" at bounding box center [302, 33] width 39 height 10
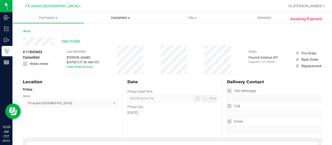
click at [114, 18] on span "Customers" at bounding box center [120, 18] width 71 height 5
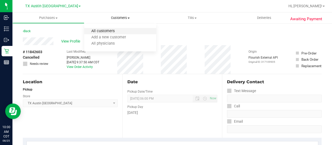
click at [120, 32] on span "All customers" at bounding box center [102, 31] width 37 height 4
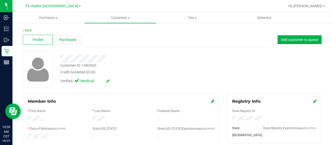
click at [73, 42] on span "Purchases" at bounding box center [67, 39] width 17 height 5
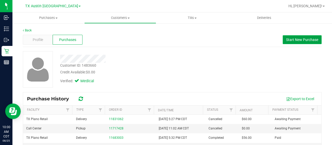
click at [291, 40] on span "Start New Purchase" at bounding box center [302, 40] width 32 height 4
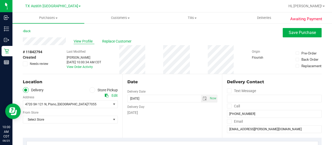
click at [81, 40] on span "View Profile" at bounding box center [84, 41] width 21 height 5
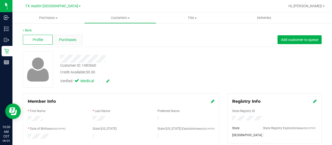
click at [71, 41] on span "Purchases" at bounding box center [67, 39] width 17 height 5
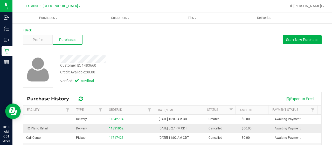
click at [118, 127] on link "11831062" at bounding box center [116, 129] width 15 height 4
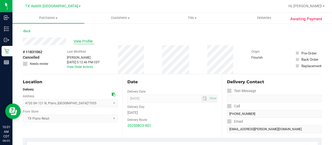
click at [89, 43] on span "View Profile" at bounding box center [84, 41] width 21 height 5
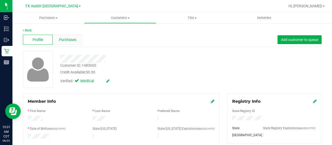
click at [75, 42] on span "Purchases" at bounding box center [67, 39] width 17 height 5
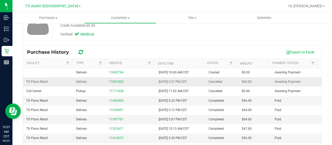
scroll to position [52, 0]
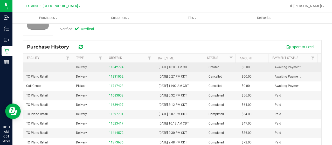
click at [117, 67] on link "11842794" at bounding box center [116, 67] width 15 height 4
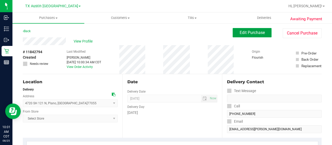
click at [245, 36] on button "Edit Purchase" at bounding box center [252, 32] width 39 height 9
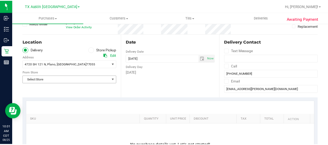
scroll to position [52, 0]
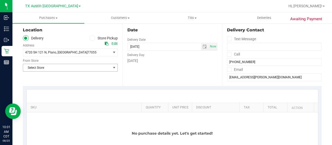
click at [65, 69] on span "Select Store" at bounding box center [67, 67] width 88 height 7
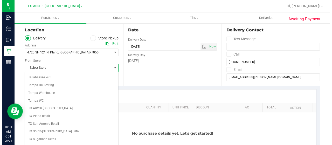
scroll to position [364, 0]
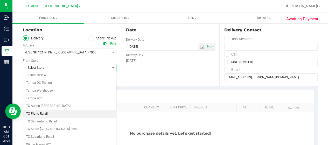
click at [53, 110] on li "TX Plano Retail" at bounding box center [69, 114] width 93 height 8
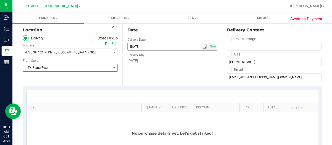
click at [201, 45] on span "select" at bounding box center [205, 46] width 8 height 7
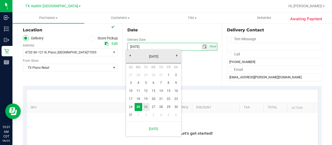
click at [148, 107] on link "26" at bounding box center [146, 107] width 8 height 8
type input "[DATE]"
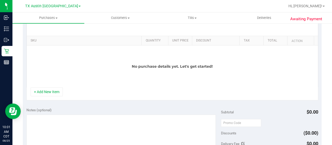
scroll to position [130, 0]
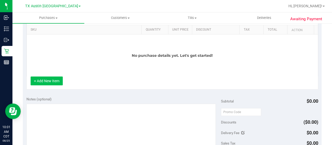
click at [53, 82] on button "+ Add New Item" at bounding box center [47, 81] width 32 height 9
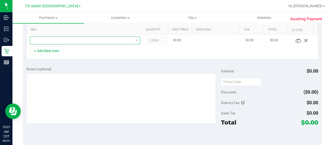
click at [113, 38] on span "NO DATA FOUND" at bounding box center [81, 40] width 103 height 7
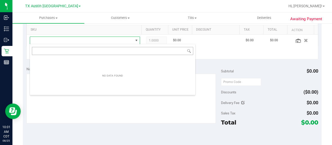
scroll to position [8, 105]
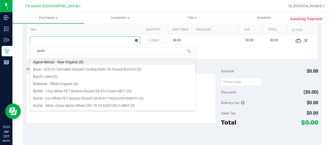
type input "soothe"
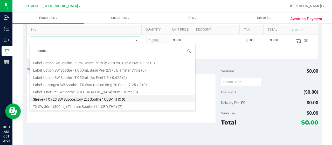
scroll to position [156, 0]
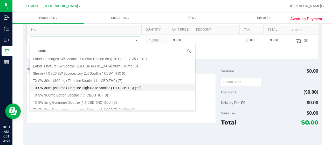
click at [136, 88] on li "TX SW 30ml (600mg) Tincture High Dose Soothe (1:1 CBD:THC) (22)" at bounding box center [113, 87] width 166 height 7
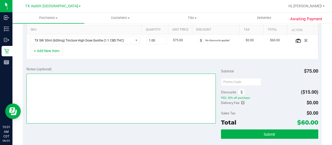
click at [91, 83] on textarea at bounding box center [121, 99] width 190 height 50
click at [61, 76] on textarea at bounding box center [121, 99] width 190 height 50
click at [75, 77] on textarea at bounding box center [121, 99] width 190 height 50
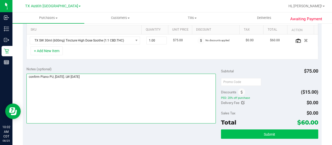
type textarea "confirm Plano PU, [DATE]. LW [DATE]"
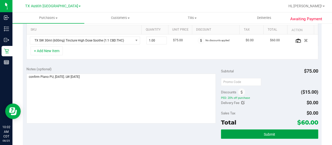
click at [257, 132] on button "Submit" at bounding box center [269, 134] width 97 height 9
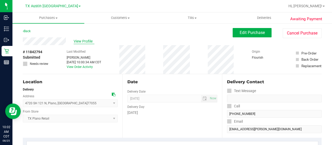
click at [85, 41] on span "View Profile" at bounding box center [84, 41] width 21 height 5
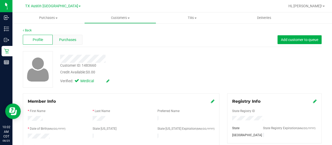
click at [73, 41] on span "Purchases" at bounding box center [67, 39] width 17 height 5
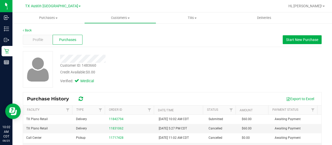
scroll to position [26, 0]
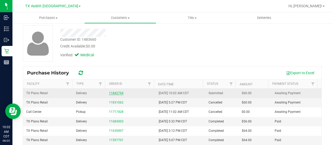
click at [113, 91] on link "11842794" at bounding box center [116, 93] width 15 height 4
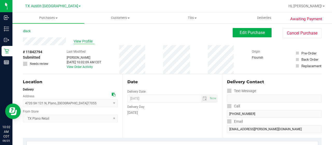
click at [86, 42] on span "View Profile" at bounding box center [84, 41] width 21 height 5
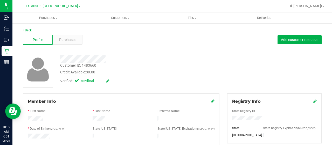
scroll to position [78, 0]
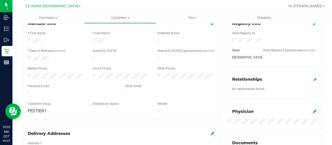
drag, startPoint x: 76, startPoint y: 91, endPoint x: 25, endPoint y: 91, distance: 50.9
click at [25, 91] on div at bounding box center [72, 94] width 97 height 6
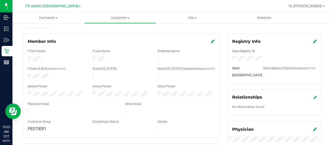
scroll to position [52, 0]
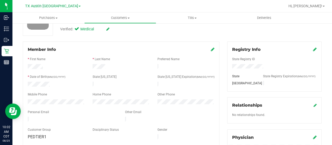
click at [24, 102] on div at bounding box center [56, 102] width 65 height 6
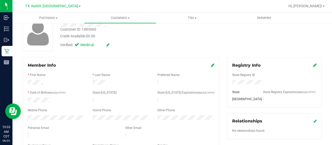
scroll to position [0, 0]
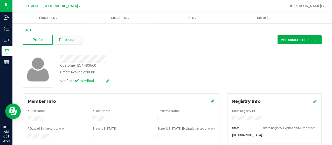
click at [73, 41] on span "Purchases" at bounding box center [67, 39] width 17 height 5
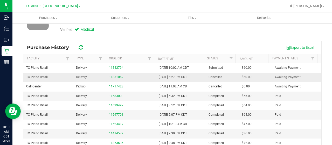
scroll to position [52, 0]
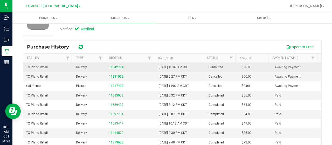
click at [109, 68] on link "11842794" at bounding box center [116, 67] width 15 height 4
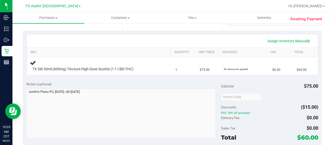
scroll to position [130, 0]
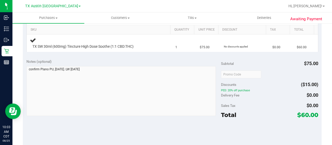
drag, startPoint x: 296, startPoint y: 113, endPoint x: 306, endPoint y: 113, distance: 9.6
click at [306, 113] on span "$60.00" at bounding box center [308, 114] width 21 height 7
click at [303, 115] on span "$60.00" at bounding box center [308, 114] width 21 height 7
drag, startPoint x: 298, startPoint y: 115, endPoint x: 305, endPoint y: 115, distance: 6.8
click at [305, 115] on span "$60.00" at bounding box center [308, 114] width 21 height 7
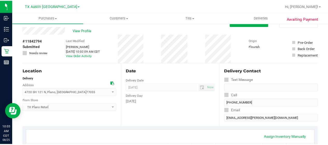
scroll to position [0, 0]
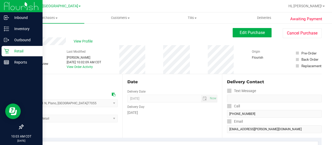
click at [12, 51] on p "Retail" at bounding box center [24, 51] width 31 height 6
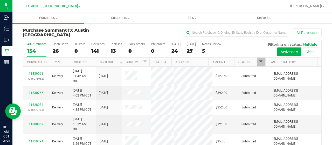
click at [259, 62] on span "Filter" at bounding box center [261, 62] width 4 height 4
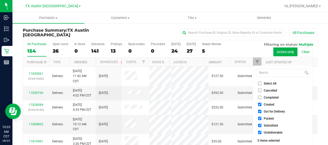
click at [284, 110] on span "Out for Delivery" at bounding box center [274, 111] width 21 height 3
click at [262, 110] on input "Out for Delivery" at bounding box center [259, 111] width 3 height 3
click at [284, 112] on span "Out for Delivery" at bounding box center [274, 111] width 21 height 3
click at [262, 112] on input "Out for Delivery" at bounding box center [259, 111] width 3 height 3
click at [273, 111] on span "Out for Delivery" at bounding box center [274, 111] width 21 height 3
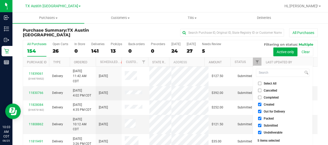
click at [262, 111] on input "Out for Delivery" at bounding box center [259, 111] width 3 height 3
checkbox input "false"
click at [270, 119] on span "Packed" at bounding box center [269, 118] width 10 height 3
click at [262, 119] on input "Packed" at bounding box center [259, 118] width 3 height 3
checkbox input "false"
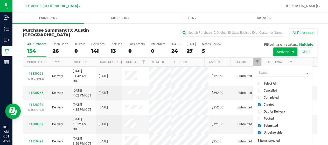
click at [271, 125] on span "Submitted" at bounding box center [271, 125] width 14 height 3
click at [262, 125] on input "Submitted" at bounding box center [259, 125] width 3 height 3
checkbox input "false"
click at [271, 132] on span "Undeliverable" at bounding box center [273, 132] width 19 height 3
click at [262, 132] on input "Undeliverable" at bounding box center [259, 132] width 3 height 3
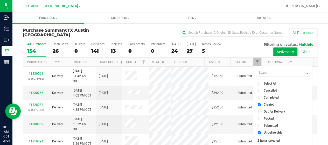
checkbox input "false"
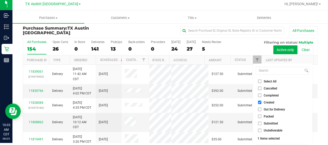
scroll to position [14, 0]
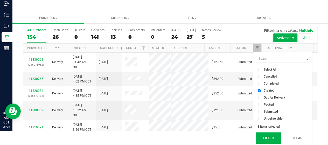
click at [270, 137] on button "Filter" at bounding box center [268, 137] width 25 height 11
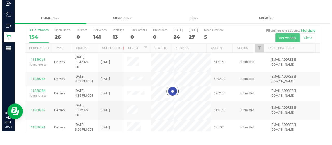
scroll to position [0, 0]
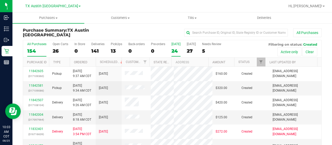
click at [175, 52] on div "24" at bounding box center [176, 51] width 9 height 6
click at [0, 0] on input "[DATE] 24" at bounding box center [0, 0] width 0 height 0
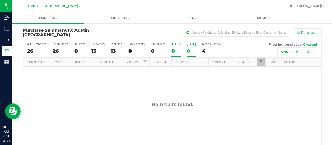
click at [188, 52] on div "8" at bounding box center [191, 51] width 9 height 6
click at [0, 0] on input "[DATE] 8" at bounding box center [0, 0] width 0 height 0
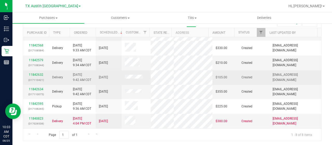
scroll to position [43, 0]
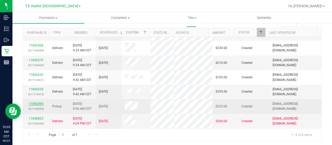
click at [41, 104] on link "11842595" at bounding box center [36, 104] width 15 height 4
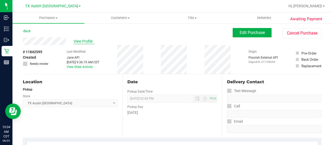
click at [77, 43] on span "View Profile" at bounding box center [84, 41] width 21 height 5
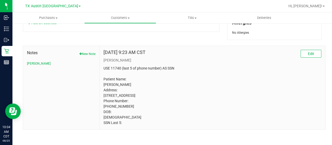
scroll to position [248, 0]
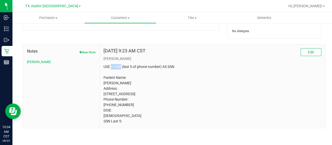
drag, startPoint x: 120, startPoint y: 62, endPoint x: 110, endPoint y: 61, distance: 9.9
click at [110, 64] on p "USE 11740 (last 5 of phone number) AS SSN Patient Name: [PERSON_NAME] Address: …" at bounding box center [213, 94] width 218 height 60
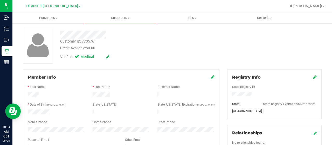
scroll to position [0, 0]
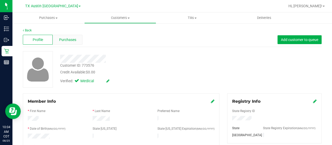
click at [77, 40] on div "Purchases" at bounding box center [68, 40] width 30 height 10
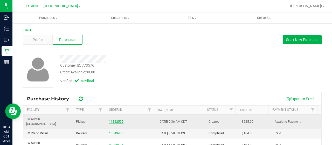
click at [118, 120] on link "11842595" at bounding box center [116, 122] width 15 height 4
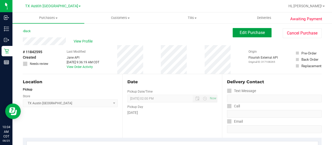
click at [242, 33] on span "Edit Purchase" at bounding box center [252, 32] width 25 height 5
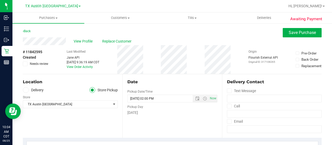
drag, startPoint x: 66, startPoint y: 42, endPoint x: 19, endPoint y: 42, distance: 46.7
click at [35, 88] on label "Delivery" at bounding box center [33, 90] width 21 height 6
click at [0, 0] on input "Delivery" at bounding box center [0, 0] width 0 height 0
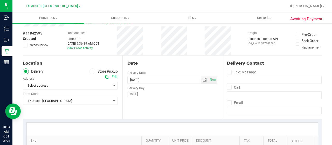
scroll to position [26, 0]
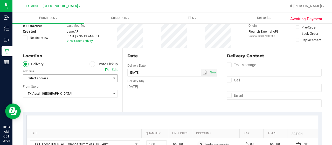
click at [60, 79] on span "Select address" at bounding box center [65, 78] width 84 height 7
click at [71, 66] on ul "Delivery Store Pickup" at bounding box center [70, 64] width 95 height 6
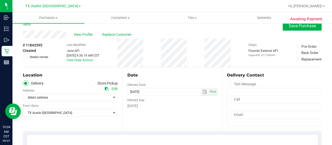
scroll to position [0, 0]
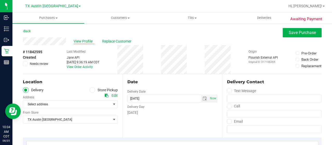
click at [83, 42] on span "View Profile" at bounding box center [84, 41] width 21 height 5
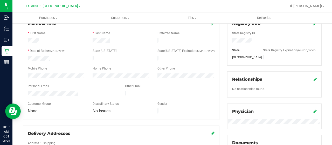
scroll to position [182, 0]
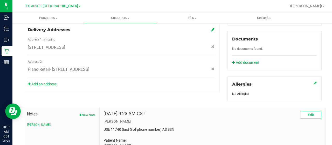
click at [56, 82] on link "Add an address" at bounding box center [42, 84] width 29 height 4
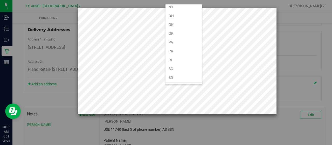
scroll to position [312, 0]
click at [179, 82] on li "[GEOGRAPHIC_DATA]" at bounding box center [184, 86] width 37 height 9
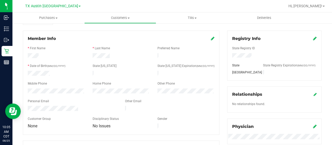
scroll to position [0, 0]
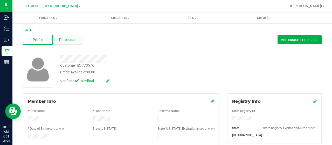
click at [72, 41] on span "Purchases" at bounding box center [67, 39] width 17 height 5
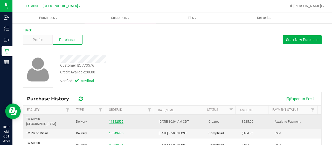
click at [113, 120] on link "11842595" at bounding box center [116, 122] width 15 height 4
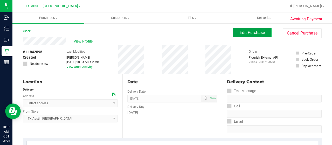
click at [244, 32] on span "Edit Purchase" at bounding box center [252, 32] width 25 height 5
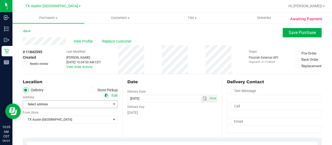
click at [57, 104] on span "Select address" at bounding box center [65, 104] width 84 height 7
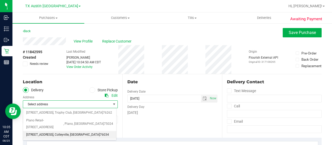
click at [53, 132] on span "[STREET_ADDRESS]" at bounding box center [39, 135] width 27 height 7
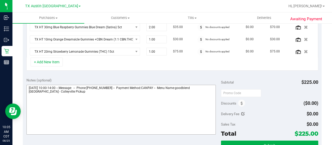
scroll to position [156, 0]
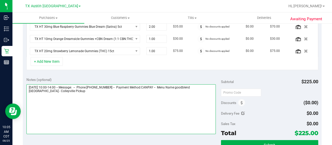
drag, startPoint x: 55, startPoint y: 91, endPoint x: 29, endPoint y: 91, distance: 26.0
click at [27, 91] on textarea at bounding box center [121, 109] width 190 height 50
click at [70, 92] on textarea at bounding box center [121, 109] width 190 height 50
click at [66, 104] on textarea at bounding box center [121, 109] width 190 height 50
paste textarea "Colleyville Pickup"
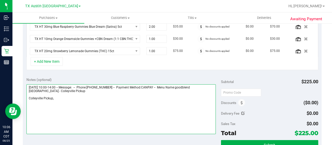
drag, startPoint x: 28, startPoint y: 84, endPoint x: 57, endPoint y: 85, distance: 28.9
click at [57, 85] on textarea at bounding box center [121, 109] width 190 height 50
click at [83, 100] on textarea at bounding box center [121, 109] width 190 height 50
paste textarea "[DATE]"
type textarea "[DATE] 10:00-14:00 -- Message: -- Phone:[PHONE_NUMBER] -- Payment Method:CANPAY…"
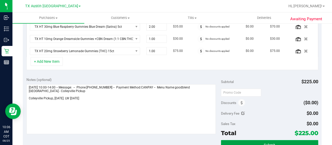
click at [250, 141] on button "Submit" at bounding box center [269, 144] width 97 height 9
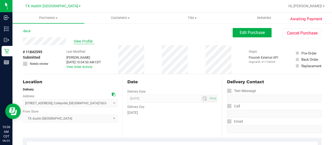
click at [86, 41] on span "View Profile" at bounding box center [84, 41] width 21 height 5
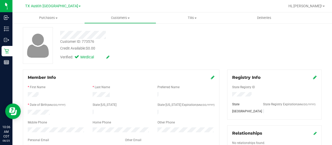
scroll to position [52, 0]
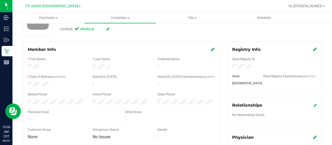
drag, startPoint x: 79, startPoint y: 117, endPoint x: 27, endPoint y: 115, distance: 52.5
click at [27, 117] on div at bounding box center [72, 120] width 97 height 6
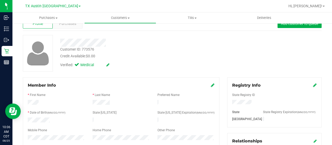
scroll to position [0, 0]
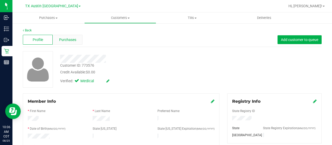
click at [67, 39] on span "Purchases" at bounding box center [67, 39] width 17 height 5
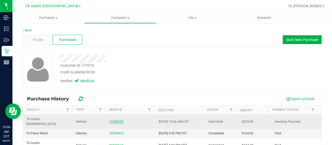
click at [114, 120] on link "11842595" at bounding box center [116, 122] width 15 height 4
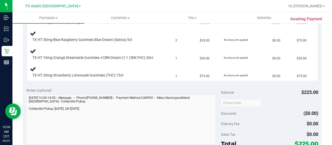
scroll to position [156, 0]
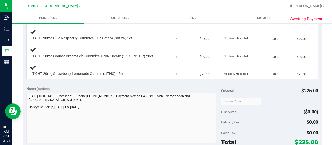
click at [24, 113] on div "Notes (optional) Subtotal $225.00 Discounts ($0.00) Delivery Fee $0.00 Sales Ta…" at bounding box center [172, 129] width 299 height 93
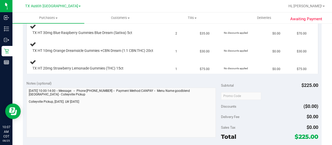
scroll to position [182, 0]
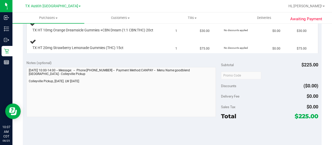
drag, startPoint x: 294, startPoint y: 119, endPoint x: 304, endPoint y: 118, distance: 9.9
click at [304, 118] on span "$225.00" at bounding box center [307, 116] width 24 height 7
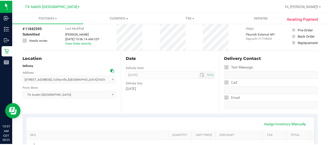
scroll to position [0, 0]
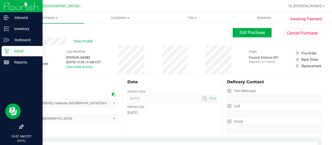
click at [19, 52] on p "Retail" at bounding box center [24, 51] width 31 height 6
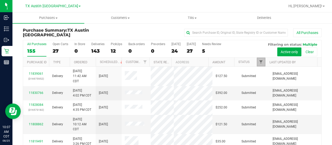
click at [259, 62] on span "Filter" at bounding box center [261, 62] width 4 height 4
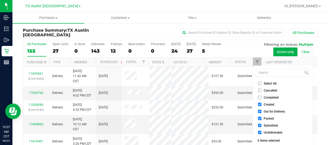
click at [275, 111] on span "Out for Delivery" at bounding box center [274, 111] width 21 height 3
click at [262, 111] on input "Out for Delivery" at bounding box center [259, 111] width 3 height 3
checkbox input "false"
click at [271, 119] on span "Packed" at bounding box center [269, 118] width 10 height 3
click at [262, 119] on input "Packed" at bounding box center [259, 118] width 3 height 3
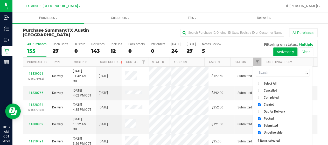
checkbox input "false"
click at [270, 124] on span "Submitted" at bounding box center [271, 125] width 14 height 3
click at [262, 124] on input "Submitted" at bounding box center [259, 125] width 3 height 3
checkbox input "false"
click at [269, 132] on span "Undeliverable" at bounding box center [273, 132] width 19 height 3
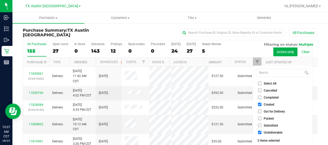
click at [262, 132] on input "Undeliverable" at bounding box center [259, 132] width 3 height 3
checkbox input "false"
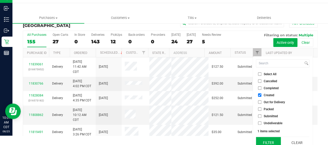
scroll to position [14, 0]
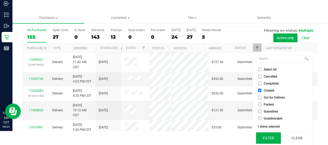
click at [268, 134] on button "Filter" at bounding box center [268, 137] width 25 height 11
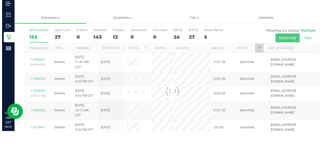
scroll to position [0, 0]
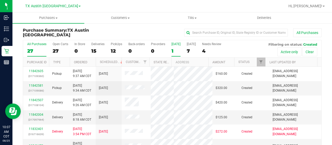
click at [175, 51] on div "1" at bounding box center [176, 51] width 9 height 6
click at [0, 0] on input "[DATE] 1" at bounding box center [0, 0] width 0 height 0
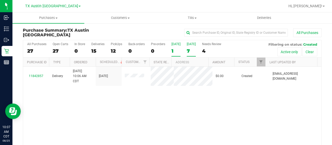
click at [189, 51] on div "7" at bounding box center [191, 51] width 9 height 6
click at [0, 0] on input "[DATE] 7" at bounding box center [0, 0] width 0 height 0
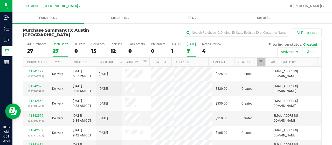
click at [57, 50] on div "27" at bounding box center [61, 51] width 16 height 6
click at [0, 0] on input "Open Carts 27" at bounding box center [0, 0] width 0 height 0
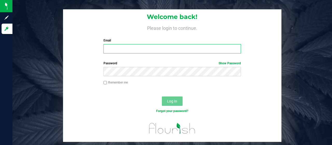
click at [118, 46] on input "Email" at bounding box center [173, 48] width 138 height 9
type input "[EMAIL_ADDRESS][DOMAIN_NAME]"
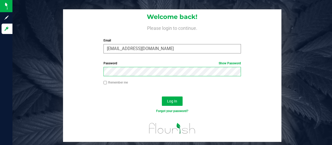
click at [162, 97] on button "Log In" at bounding box center [172, 101] width 21 height 9
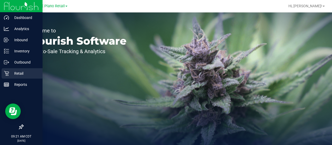
click at [7, 72] on icon at bounding box center [6, 73] width 5 height 5
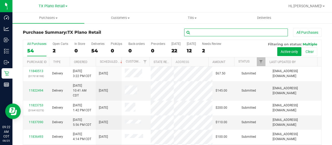
click at [188, 32] on input "text" at bounding box center [236, 33] width 104 height 8
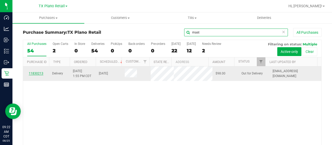
type input "mast"
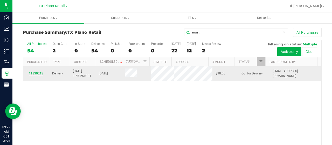
click at [32, 74] on link "11830213" at bounding box center [36, 74] width 15 height 4
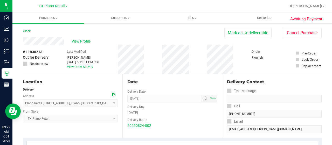
click at [39, 43] on div "View Profile" at bounding box center [124, 41] width 202 height 8
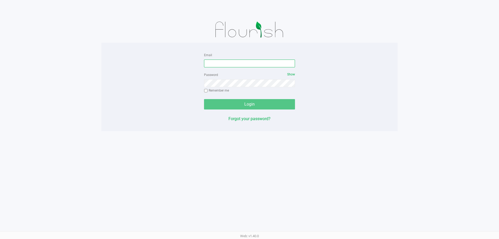
click at [239, 64] on input "Email" at bounding box center [249, 63] width 91 height 8
type input "jusramos@liveparallel.com"
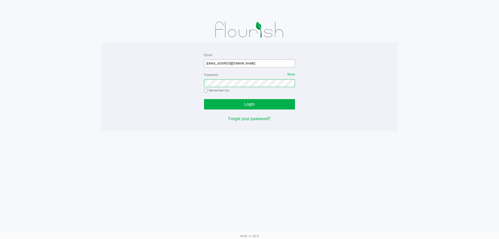
click at [204, 99] on button "Login" at bounding box center [249, 104] width 91 height 10
